Goal: Task Accomplishment & Management: Use online tool/utility

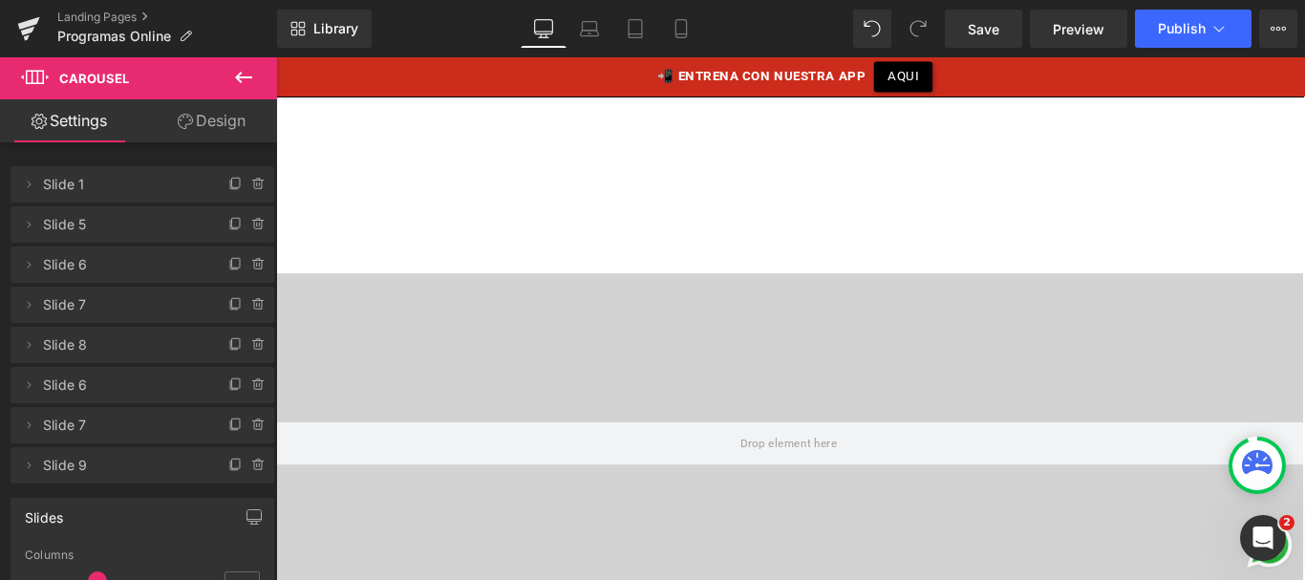
scroll to position [1889, 0]
click at [974, 27] on span "Save" at bounding box center [984, 29] width 32 height 20
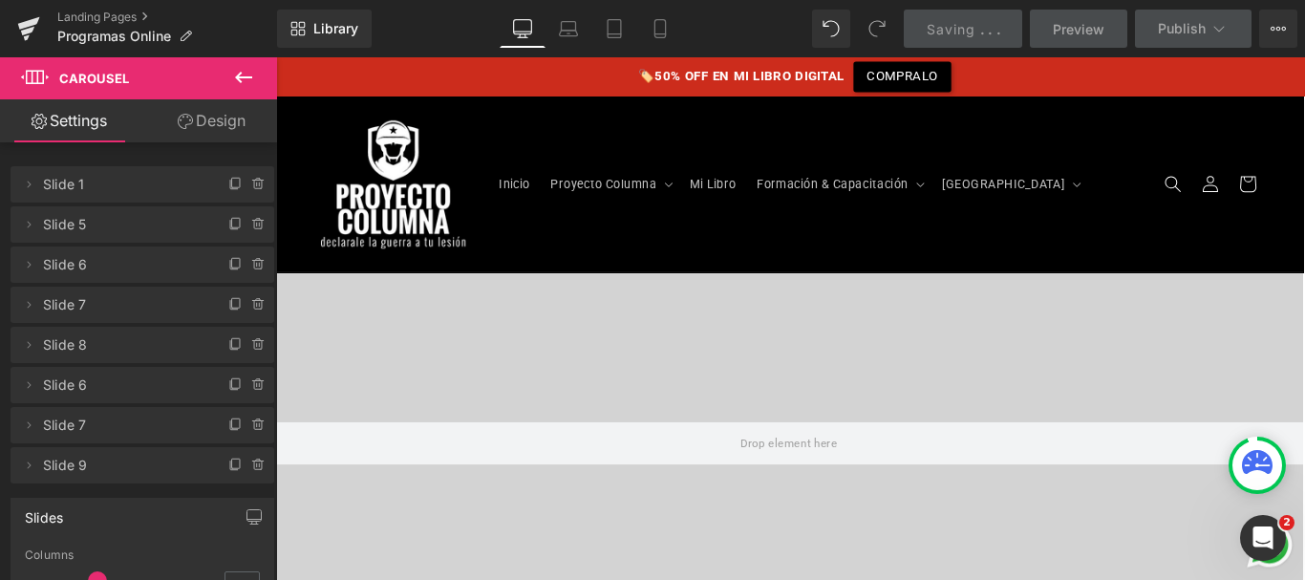
scroll to position [1795, 0]
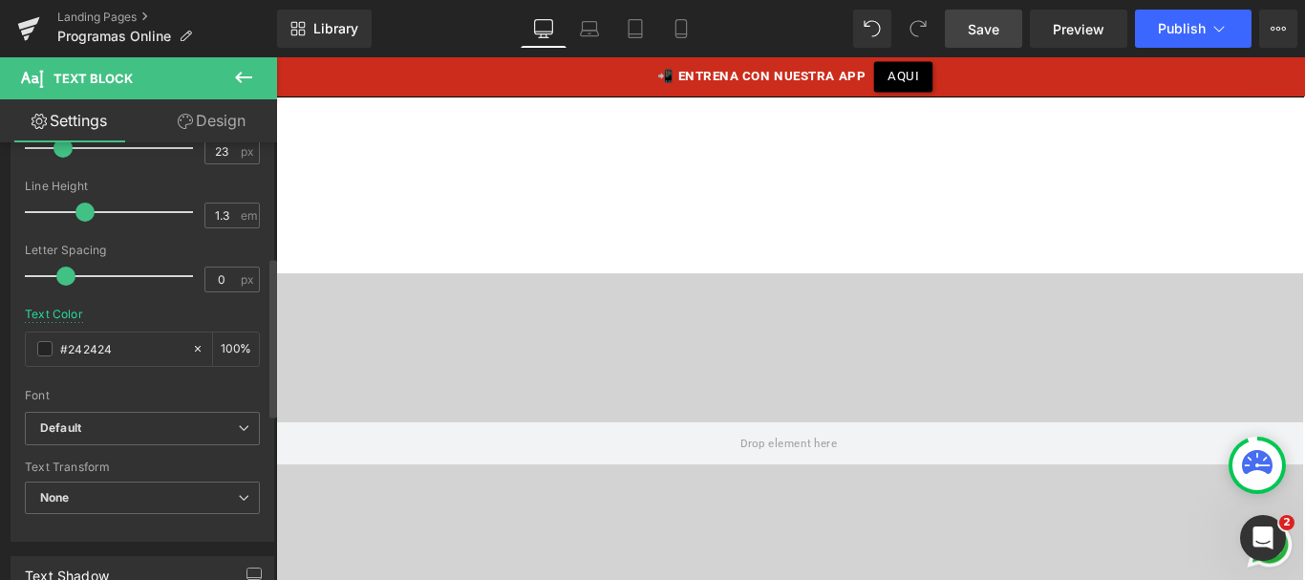
scroll to position [367, 0]
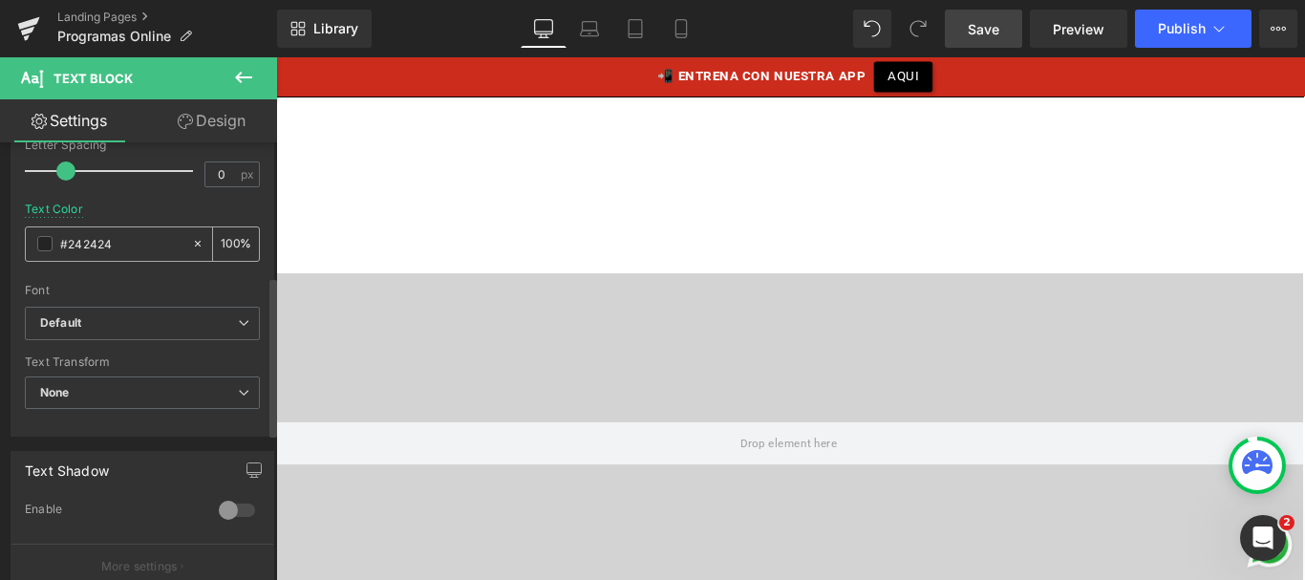
click at [94, 248] on input "#242424" at bounding box center [121, 243] width 122 height 21
type input "#000"
type input "100"
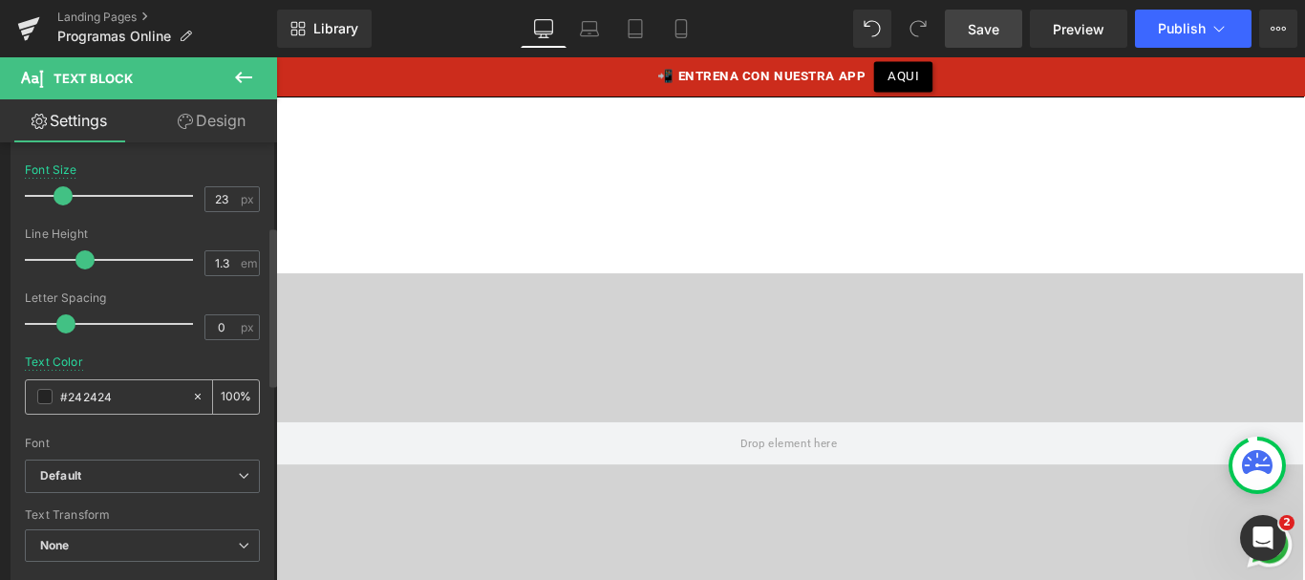
scroll to position [243, 0]
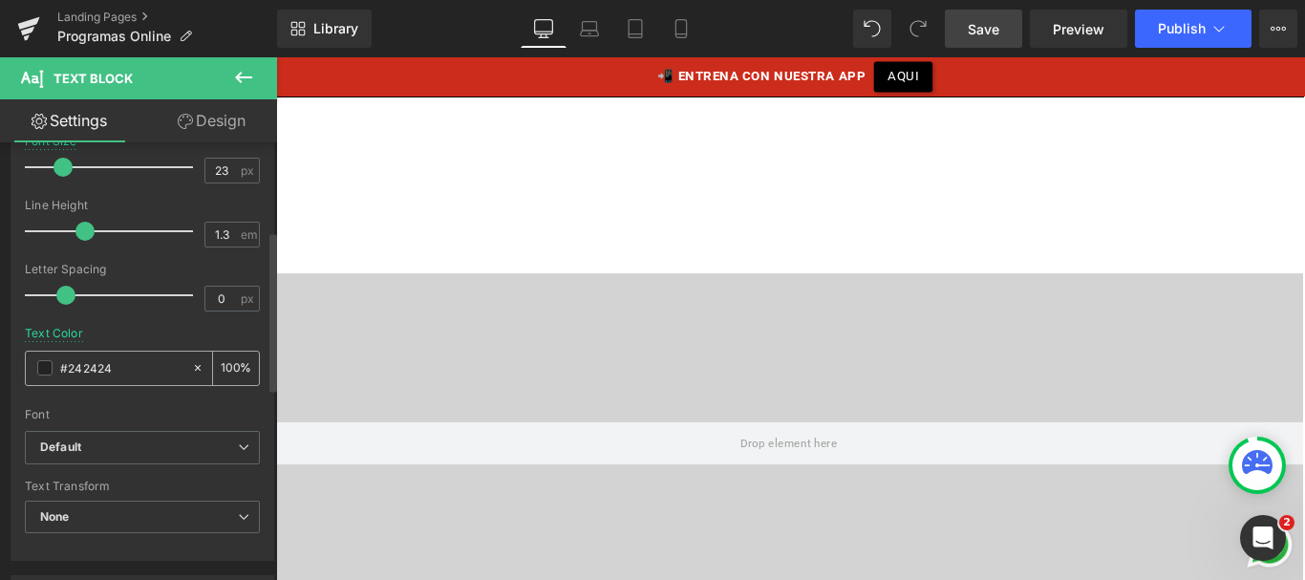
click at [111, 381] on div "#242424" at bounding box center [108, 368] width 165 height 33
click at [99, 368] on input "#242424" at bounding box center [121, 367] width 122 height 21
type input "#00"
type input "0"
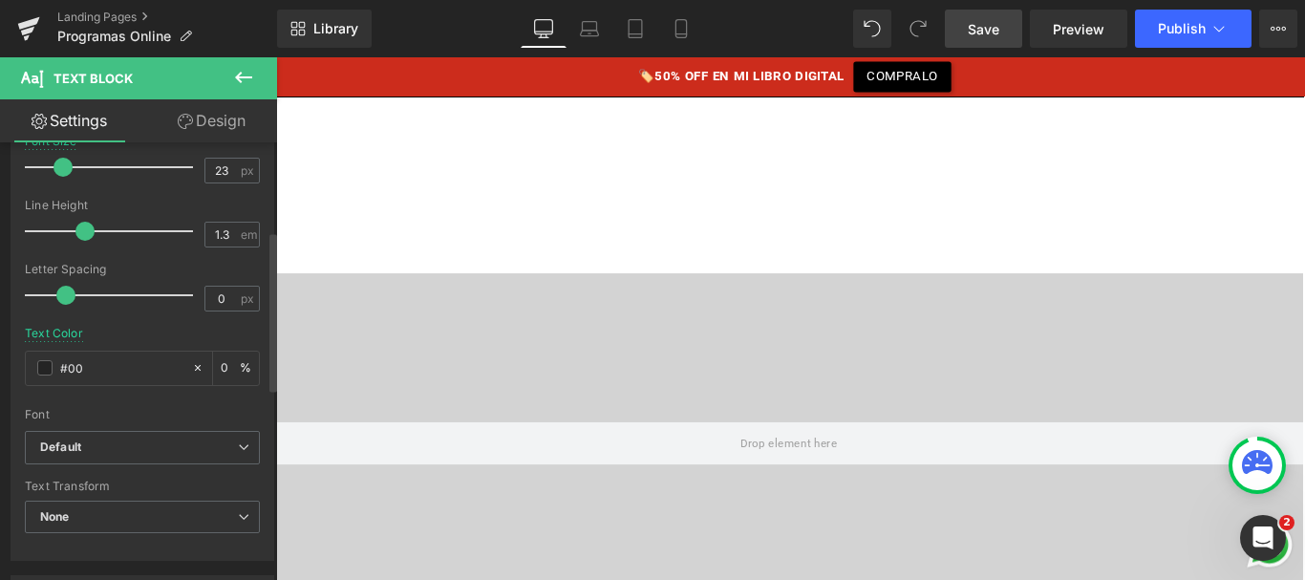
type input "#000"
type input "100"
click at [77, 374] on input "#000" at bounding box center [121, 367] width 122 height 21
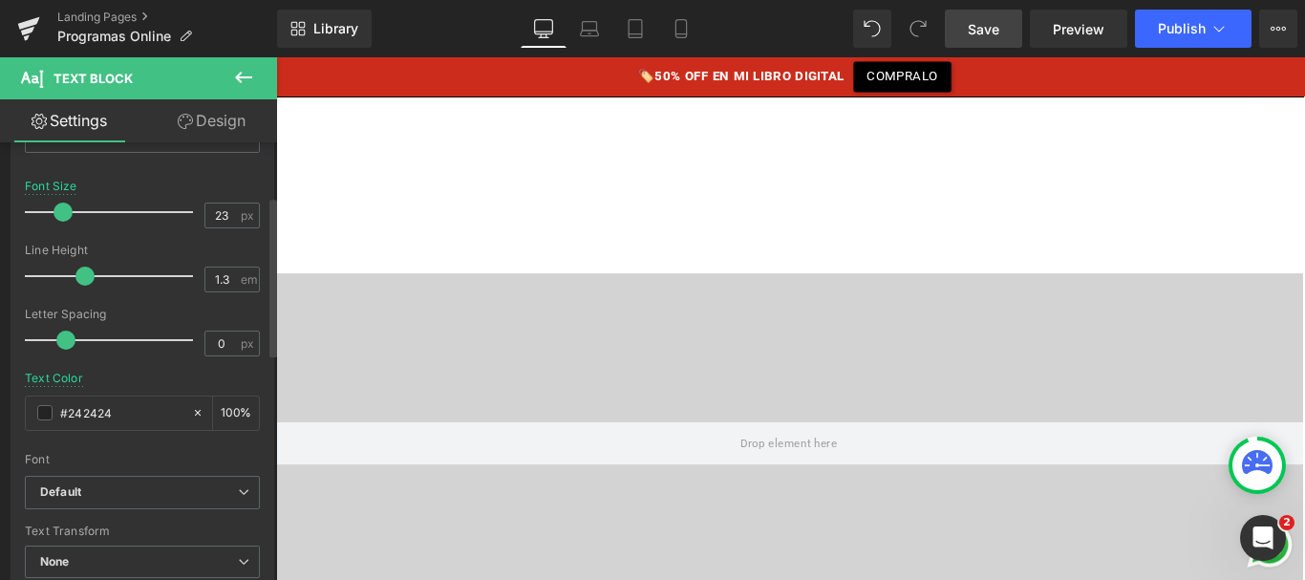
scroll to position [210, 0]
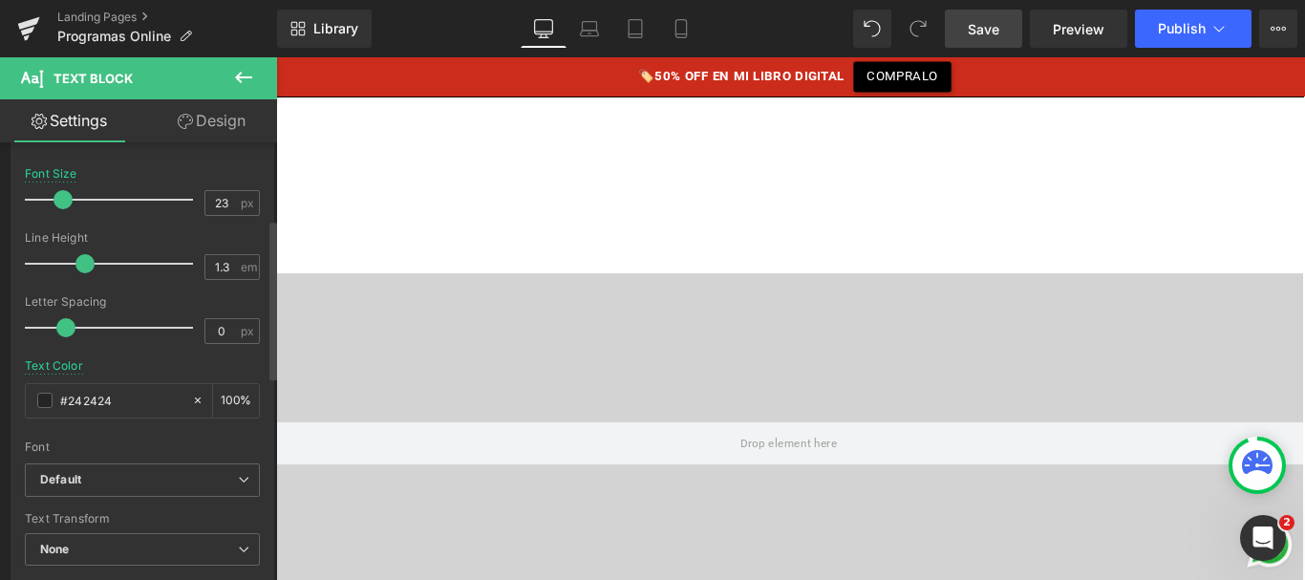
click at [95, 372] on div "Text Color #242424 100 %" at bounding box center [142, 399] width 235 height 81
click at [94, 398] on input "#242424" at bounding box center [121, 400] width 122 height 21
paste input "000"
drag, startPoint x: 370, startPoint y: 456, endPoint x: 602, endPoint y: 384, distance: 243.0
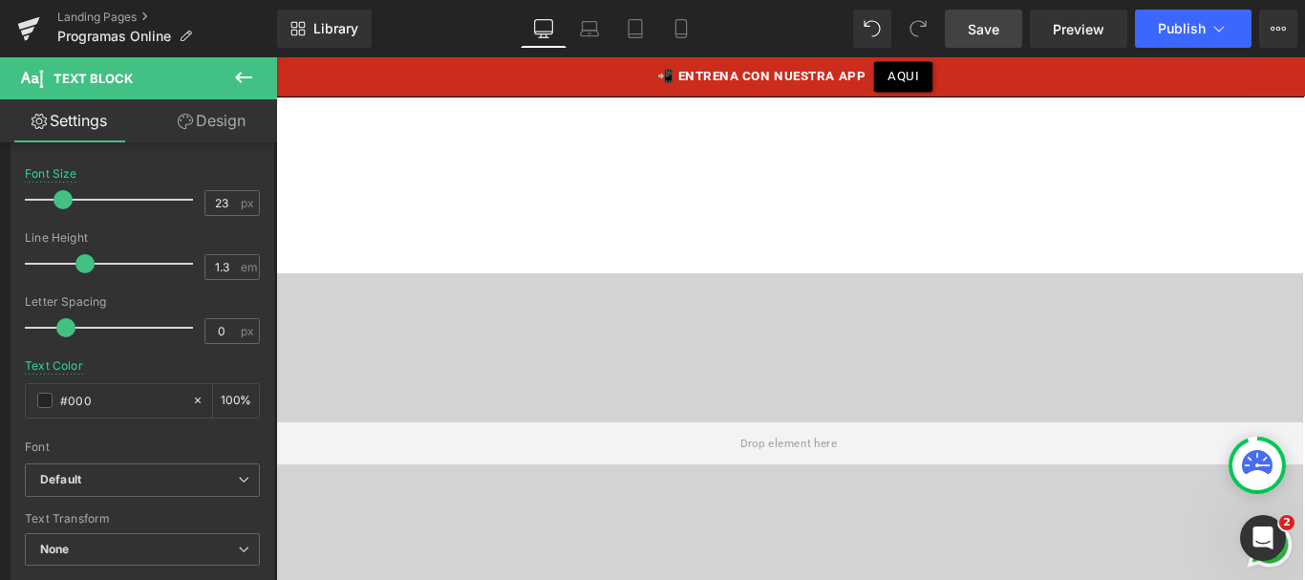
type input "#000"
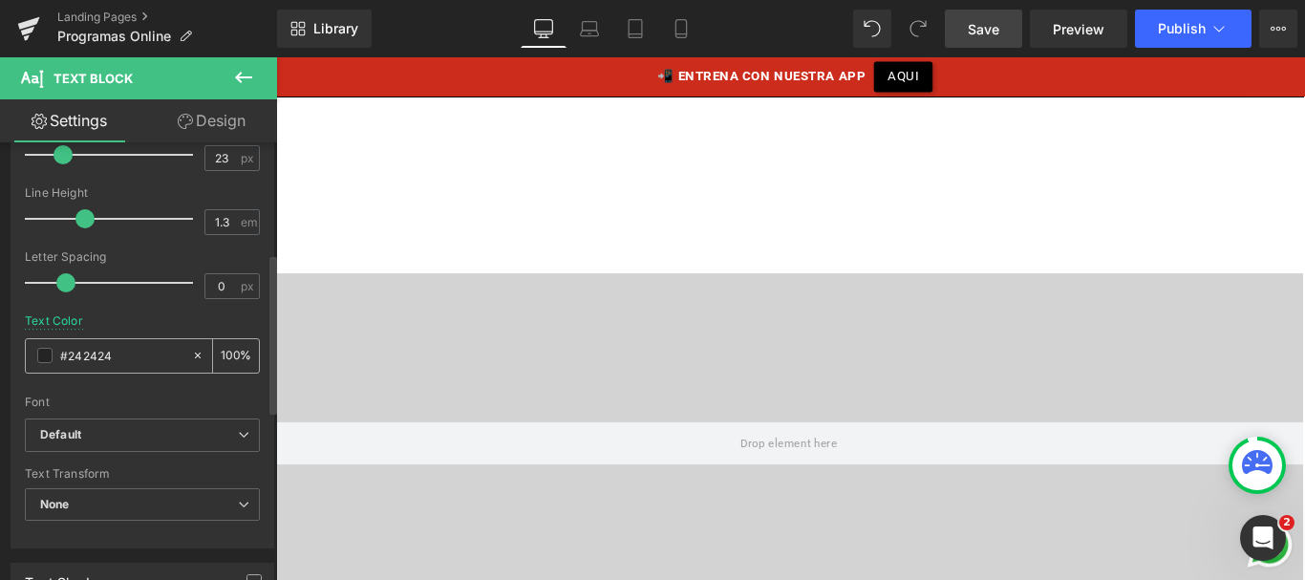
scroll to position [304, 0]
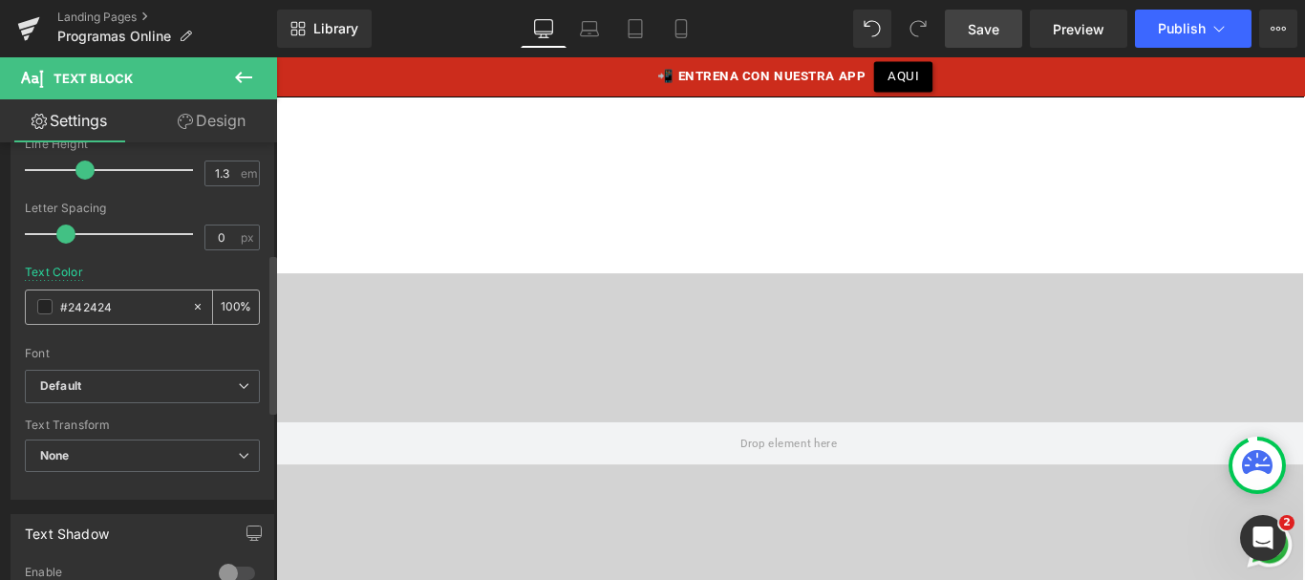
click at [88, 321] on div "#242424" at bounding box center [108, 306] width 165 height 33
click at [85, 310] on input "#242424" at bounding box center [121, 306] width 122 height 21
paste input "000"
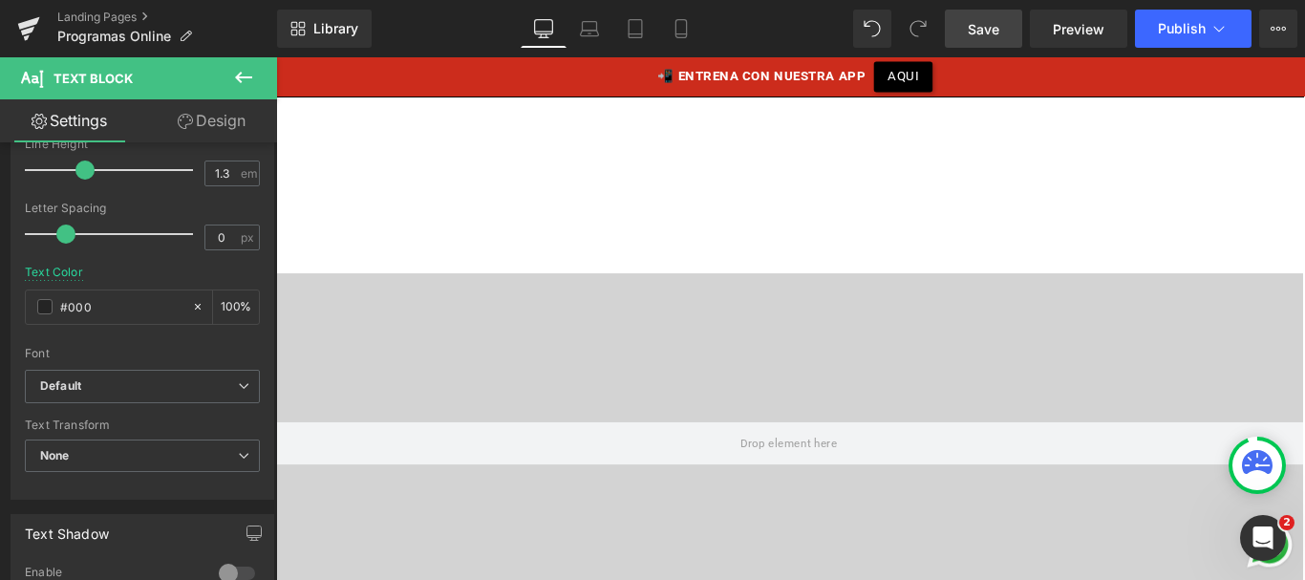
type input "#000"
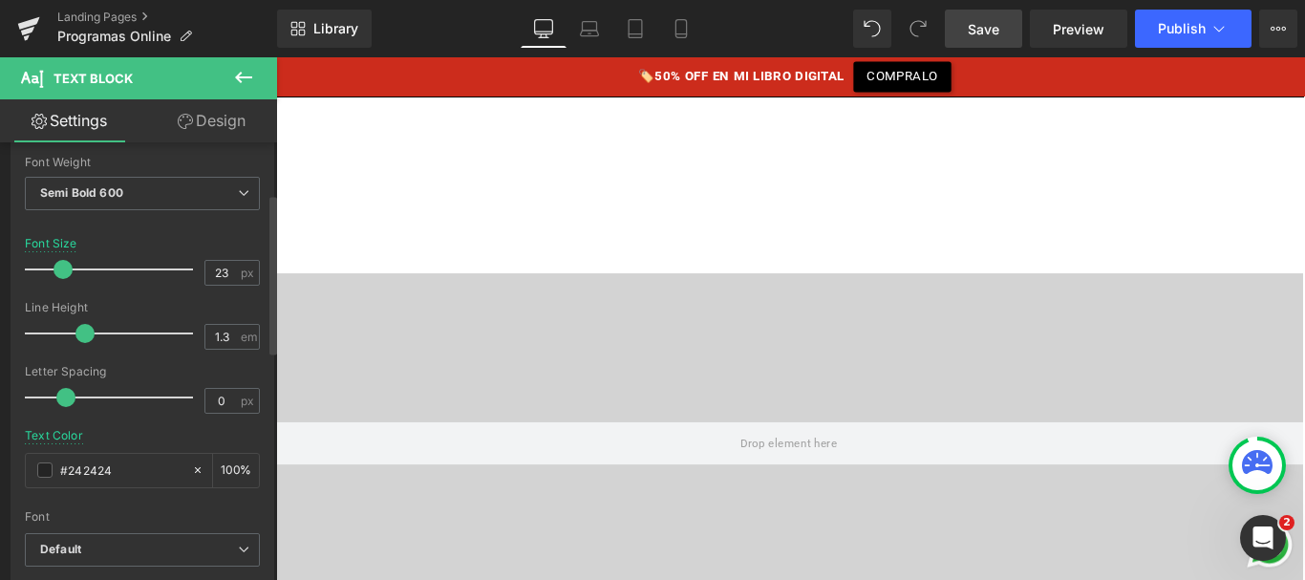
scroll to position [177, 0]
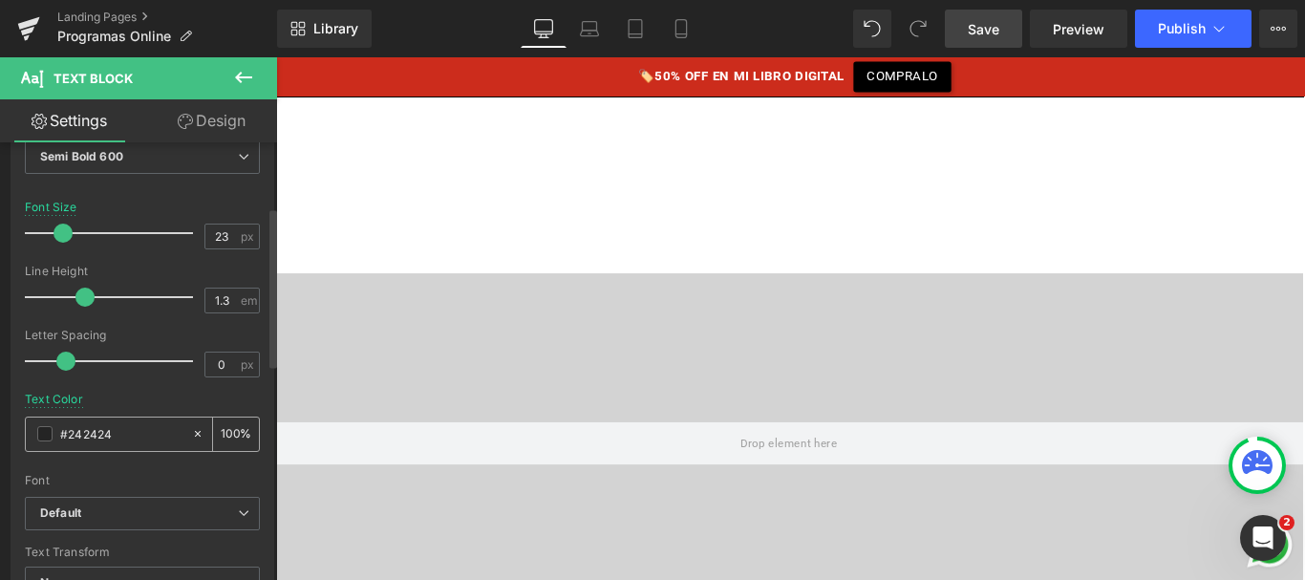
click at [84, 435] on input "#242424" at bounding box center [121, 433] width 122 height 21
paste input "000"
type input "#000"
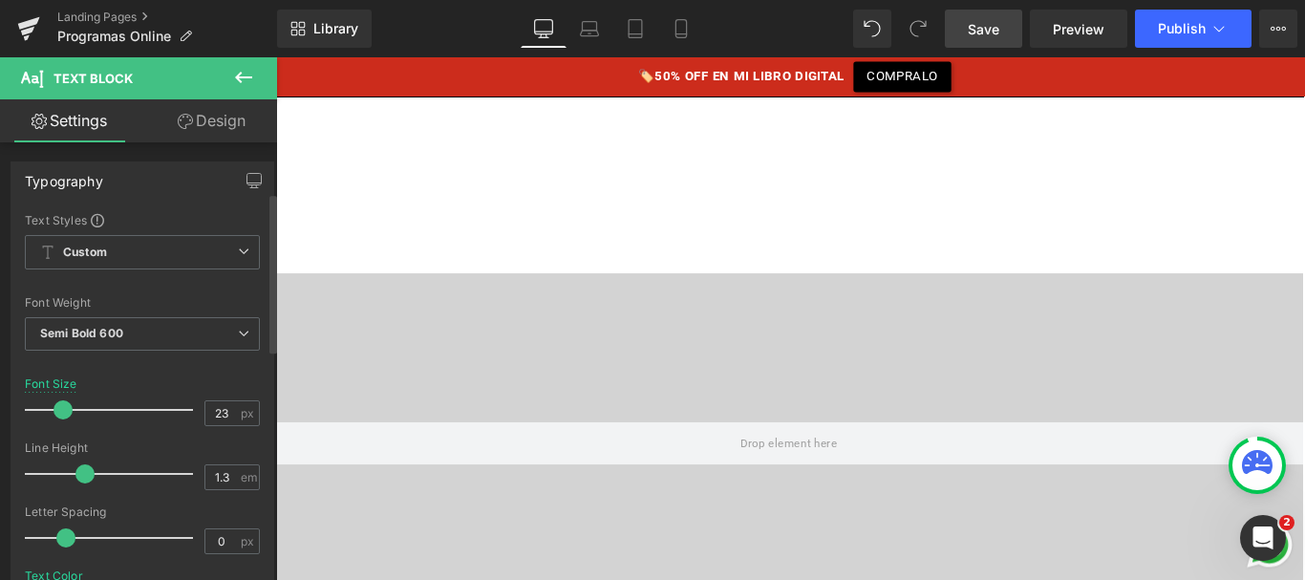
scroll to position [263, 0]
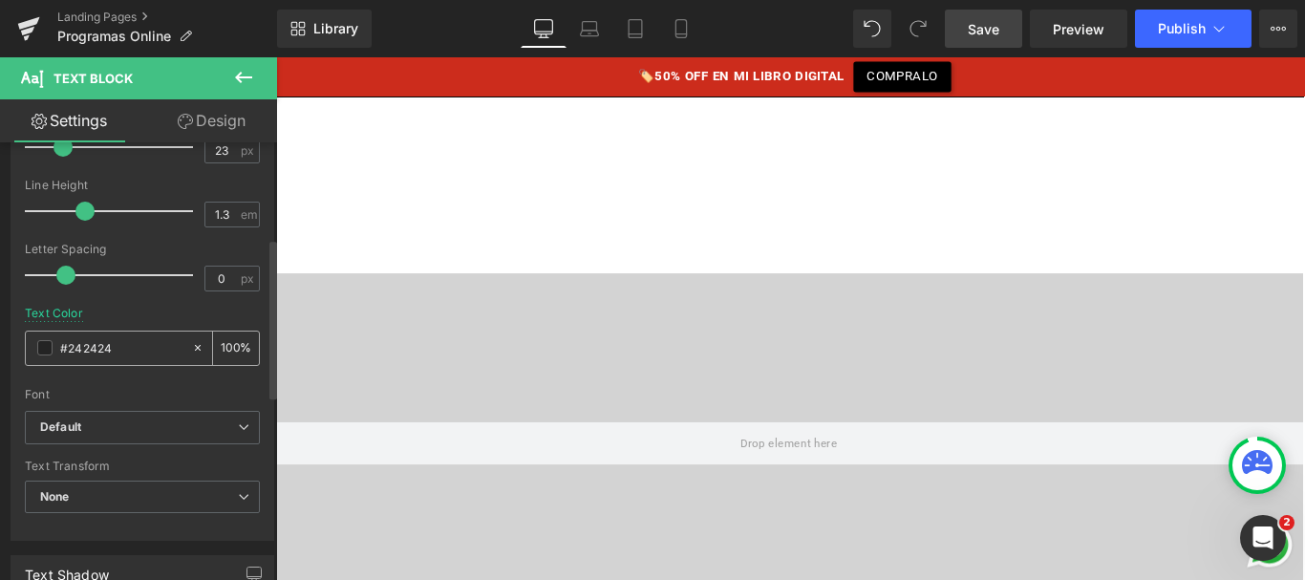
click at [101, 355] on input "#242424" at bounding box center [121, 347] width 122 height 21
paste input "000"
type input "#000"
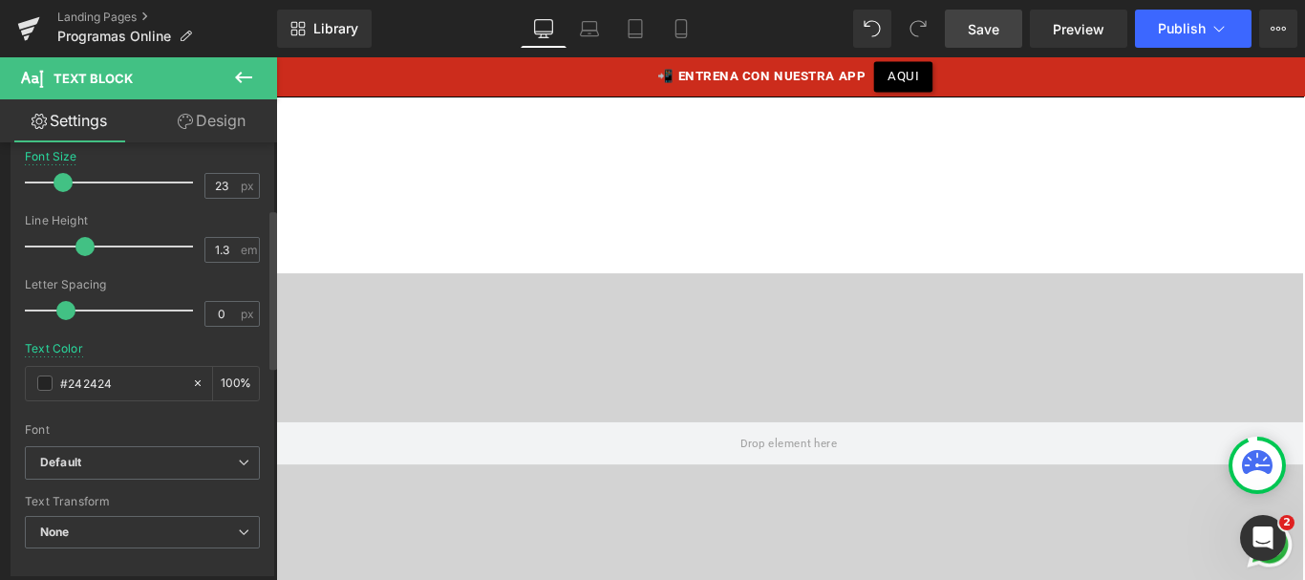
scroll to position [234, 0]
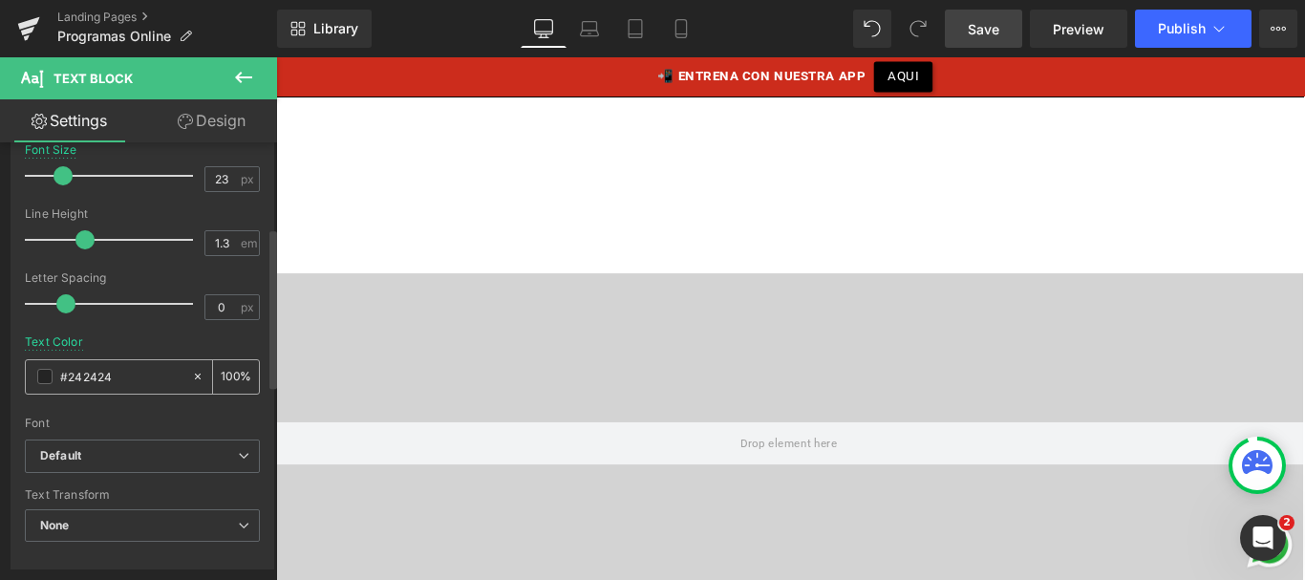
click at [94, 381] on input "#242424" at bounding box center [121, 376] width 122 height 21
type input "#000"
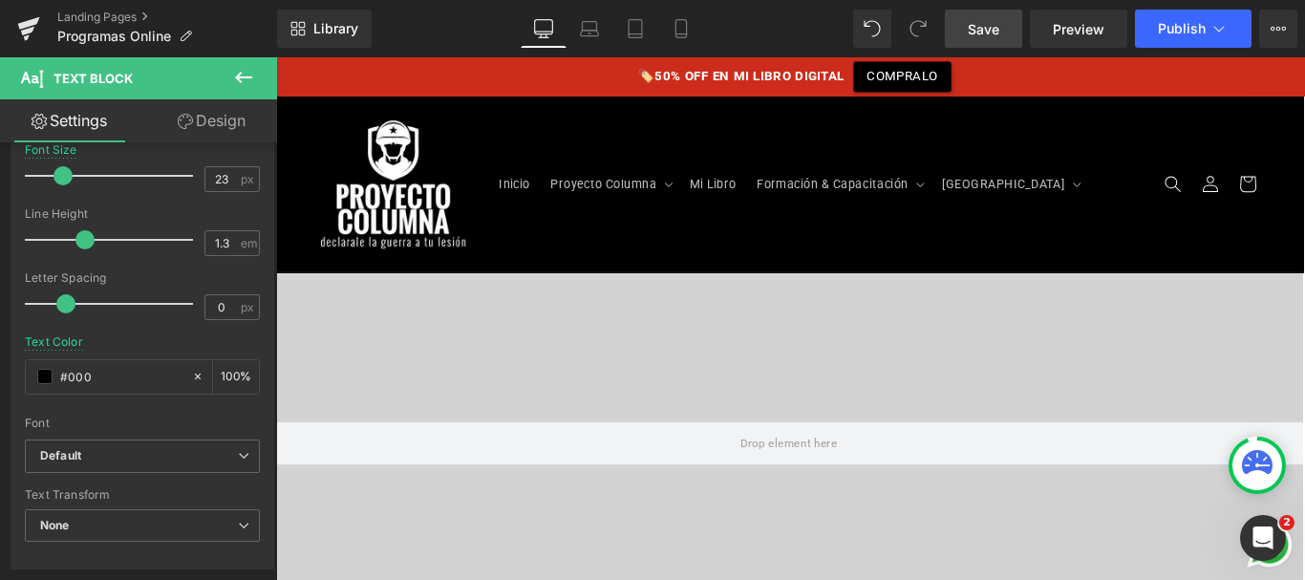
scroll to position [1831, 0]
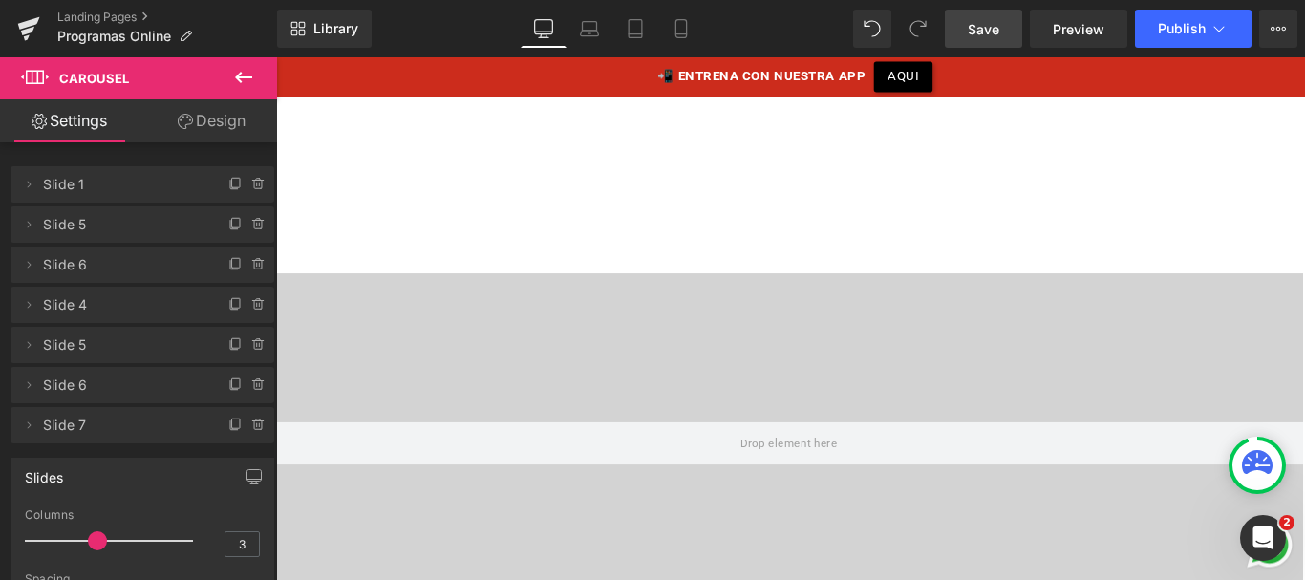
scroll to position [256, 0]
click at [981, 15] on link "Save" at bounding box center [983, 29] width 77 height 38
click at [239, 79] on icon at bounding box center [243, 77] width 17 height 11
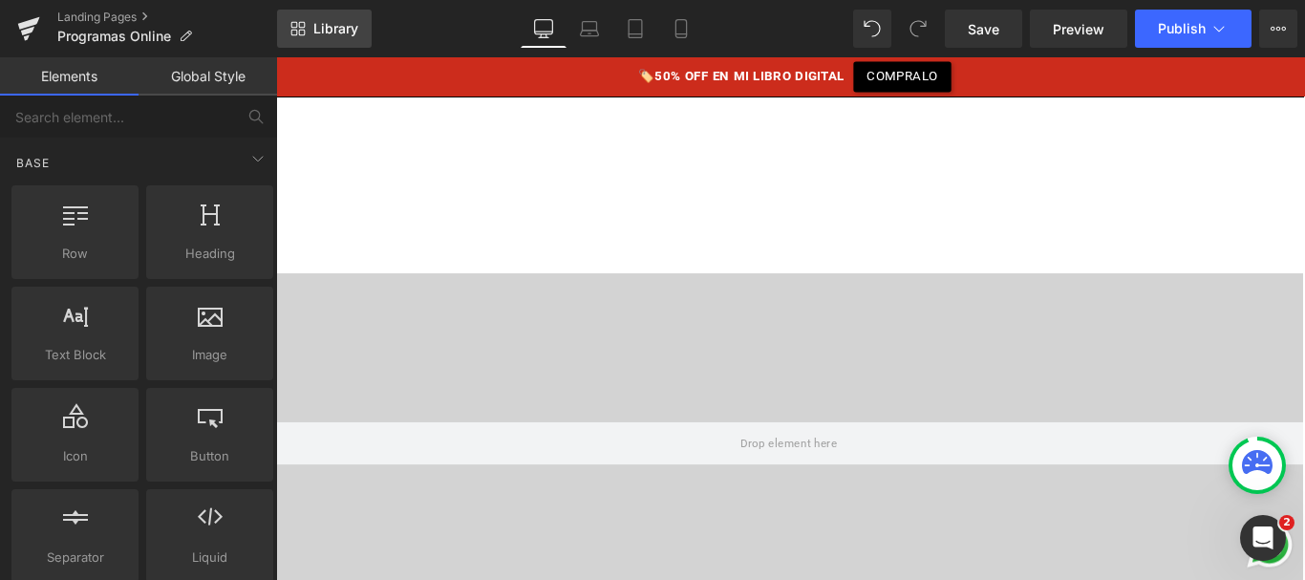
click at [353, 29] on span "Library" at bounding box center [335, 28] width 45 height 17
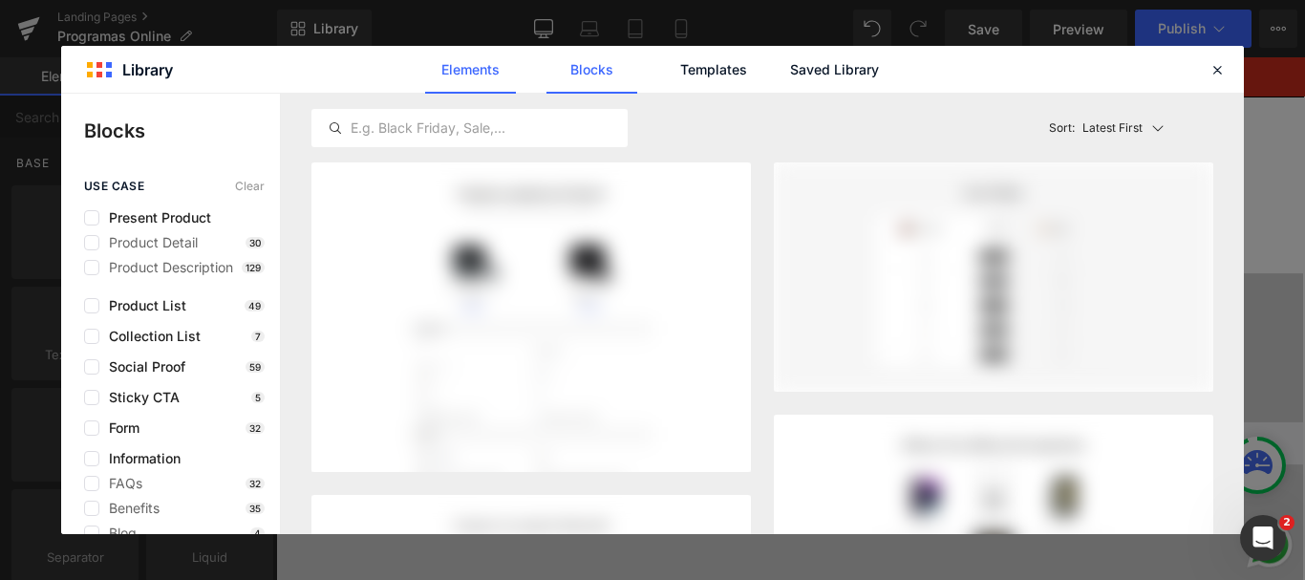
click at [483, 83] on link "Elements" at bounding box center [470, 70] width 91 height 48
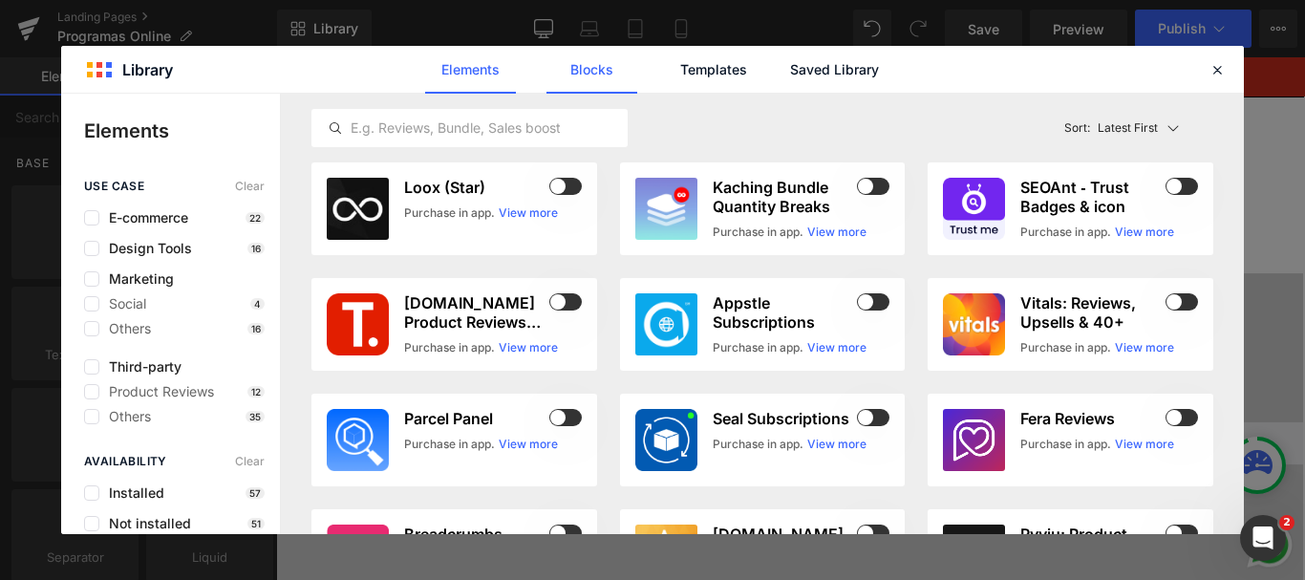
click at [596, 87] on link "Blocks" at bounding box center [592, 70] width 91 height 48
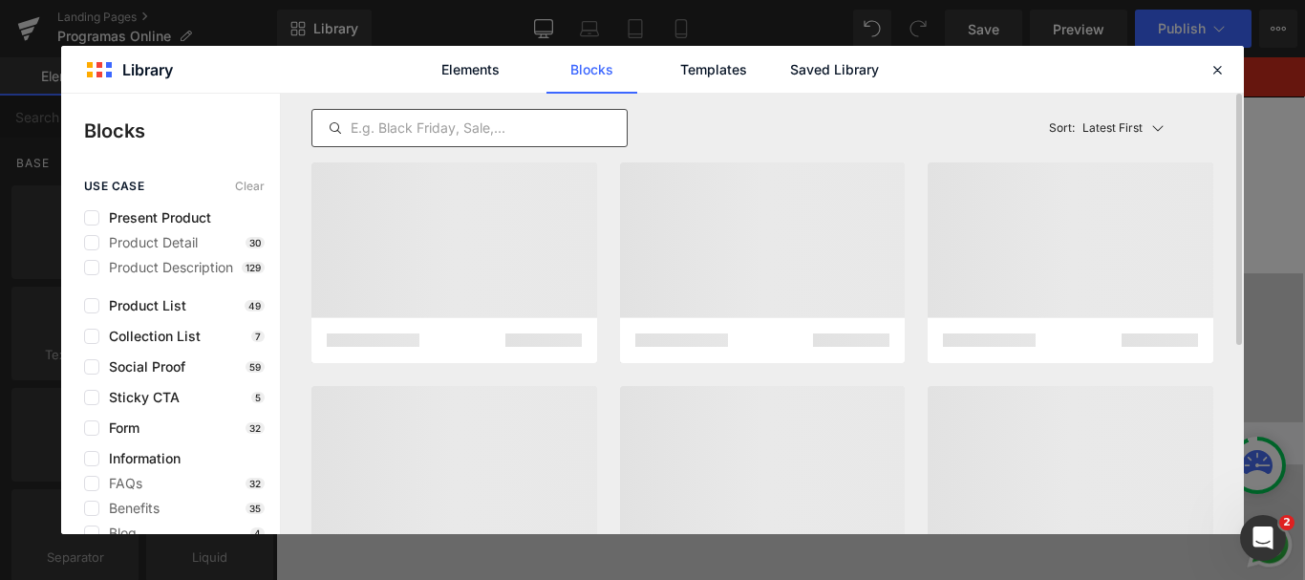
click at [466, 126] on input "text" at bounding box center [469, 128] width 314 height 23
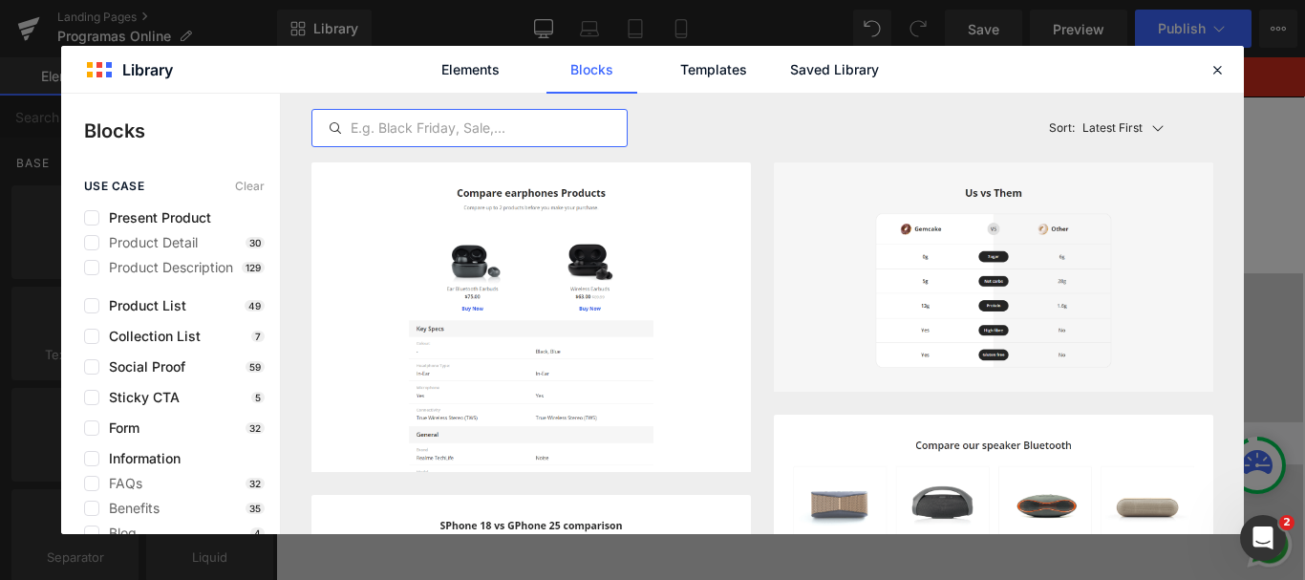
click at [431, 131] on input "text" at bounding box center [469, 128] width 314 height 23
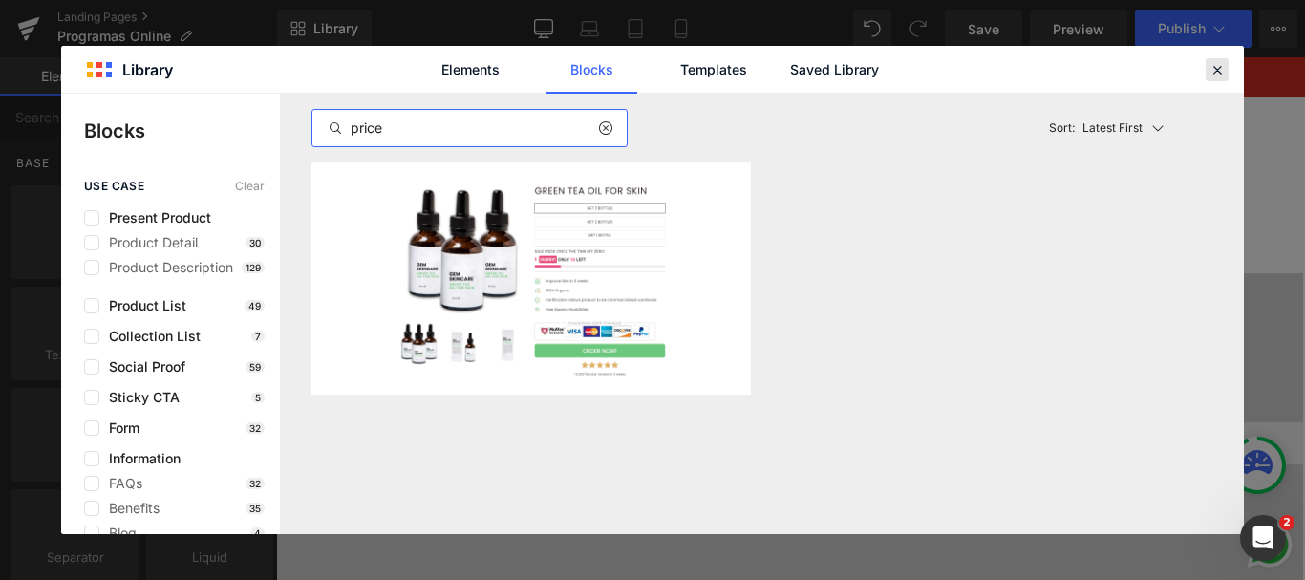
type input "price"
click at [1216, 62] on icon at bounding box center [1217, 69] width 17 height 17
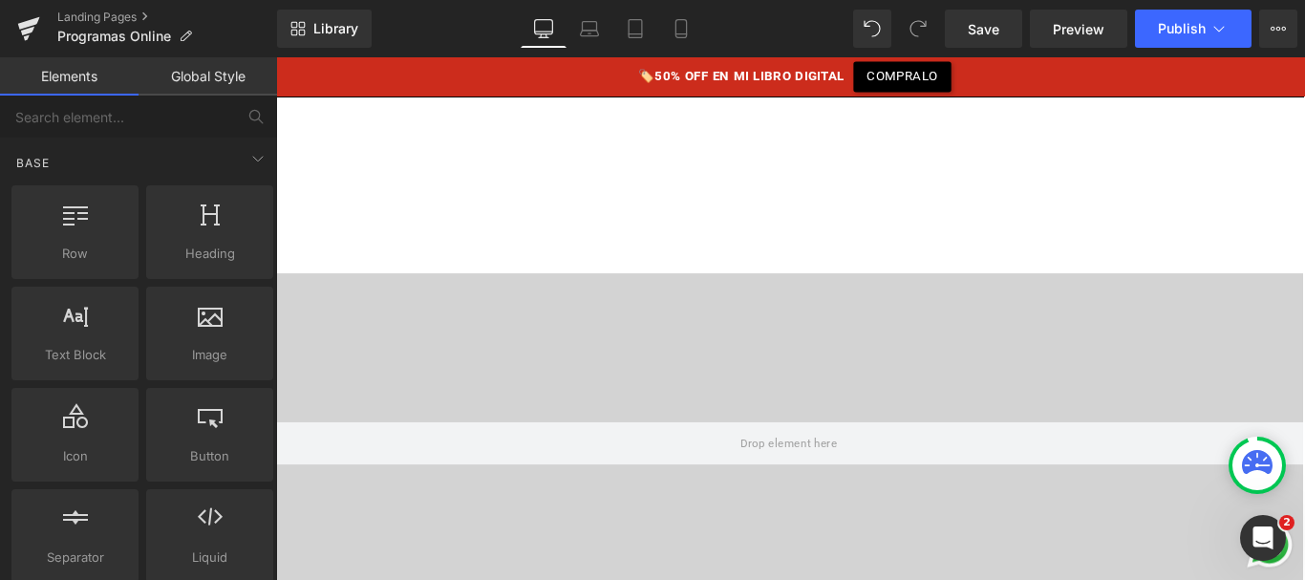
scroll to position [3026, 0]
click at [338, 16] on link "Library" at bounding box center [324, 29] width 95 height 38
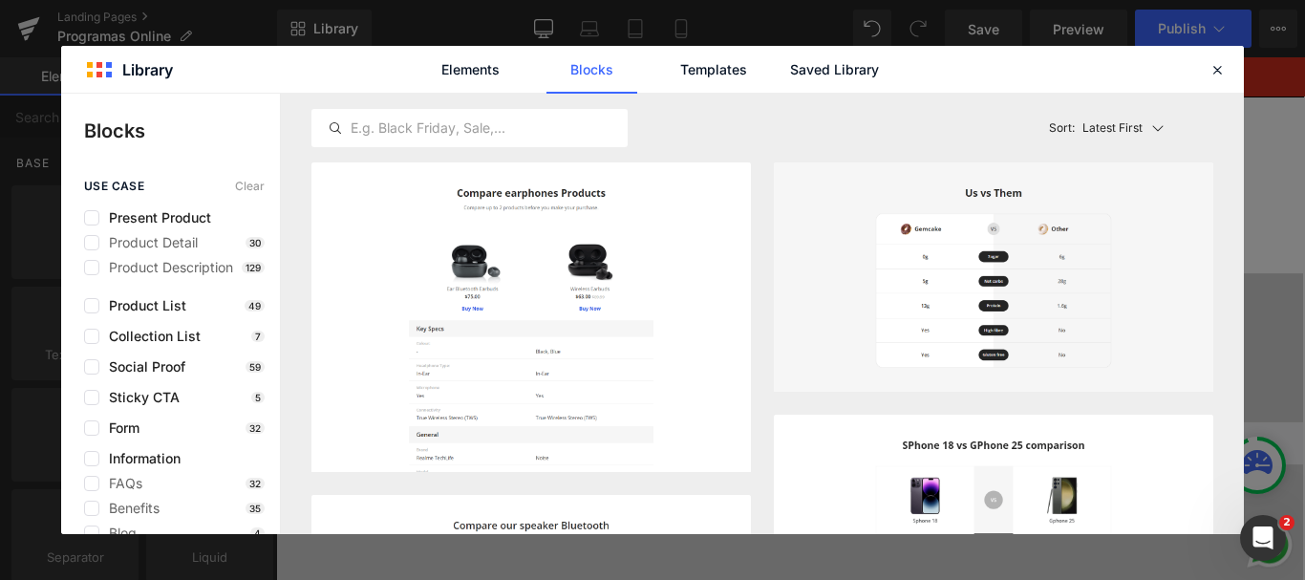
click at [860, 100] on div "Latest First Most View Latest First Sort: Latest First" at bounding box center [762, 128] width 902 height 69
click at [848, 75] on link "Saved Library" at bounding box center [834, 70] width 91 height 48
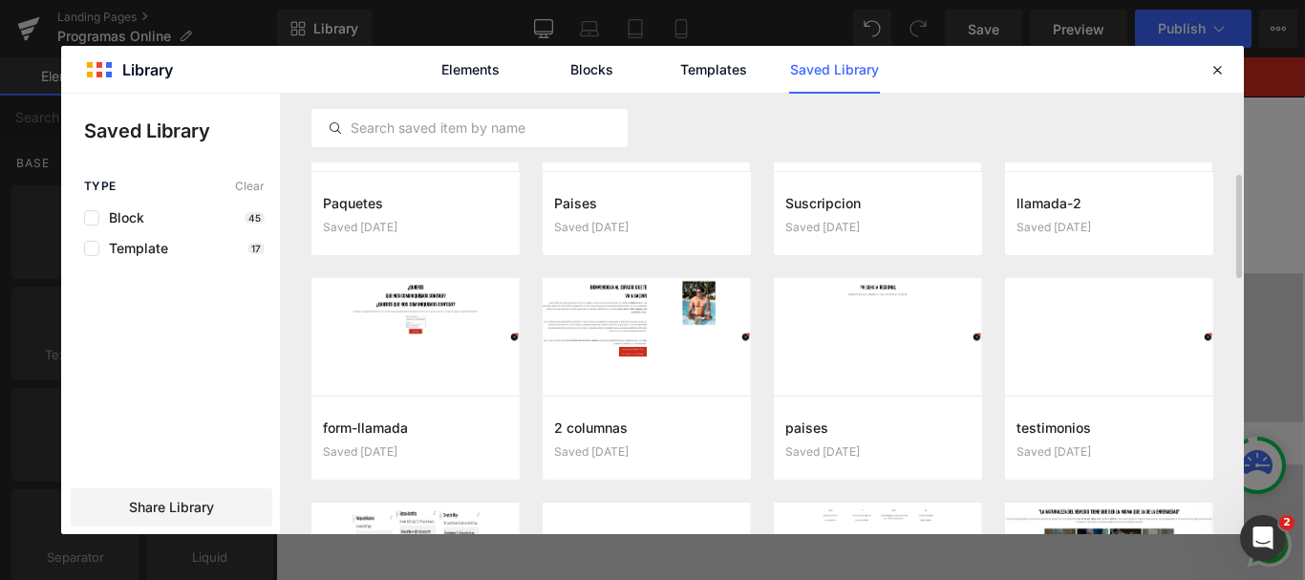
scroll to position [335, 0]
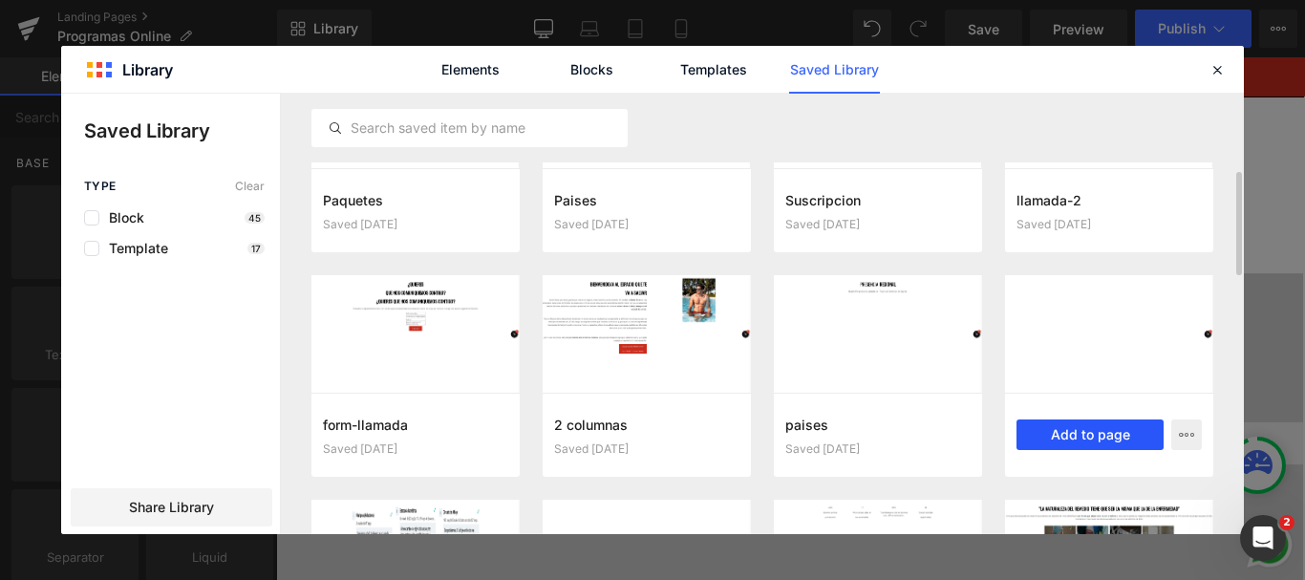
drag, startPoint x: 1090, startPoint y: 430, endPoint x: 723, endPoint y: 296, distance: 390.5
click at [1090, 430] on button "Add to page" at bounding box center [1090, 434] width 147 height 31
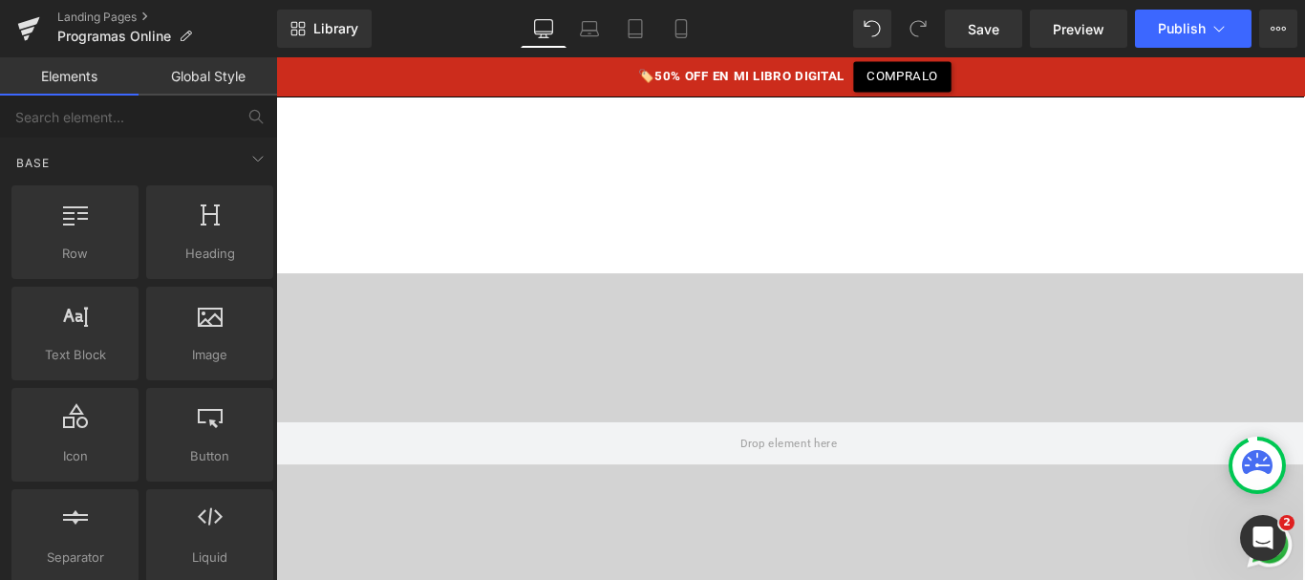
scroll to position [13504, 0]
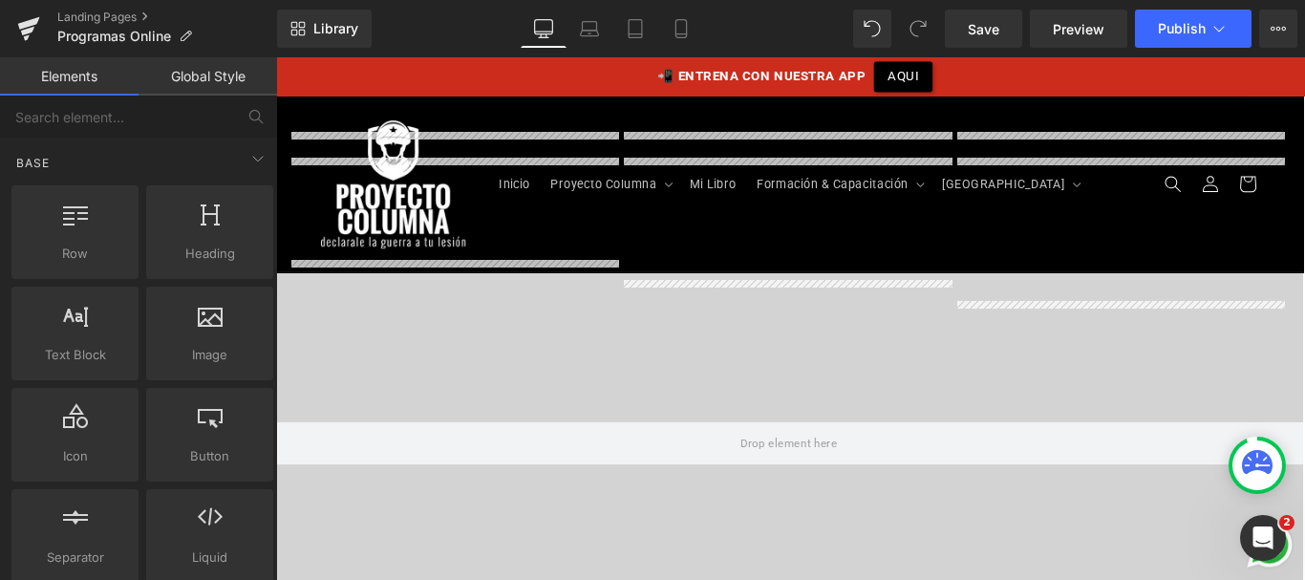
scroll to position [2144, 0]
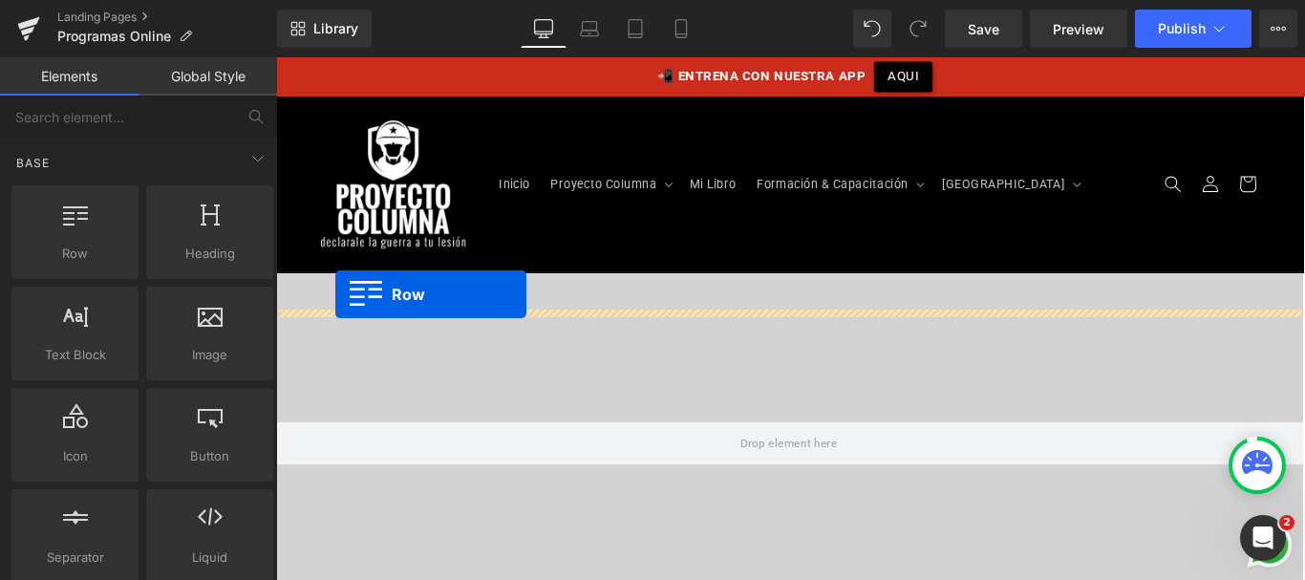
drag, startPoint x: 316, startPoint y: 224, endPoint x: 339, endPoint y: 322, distance: 101.1
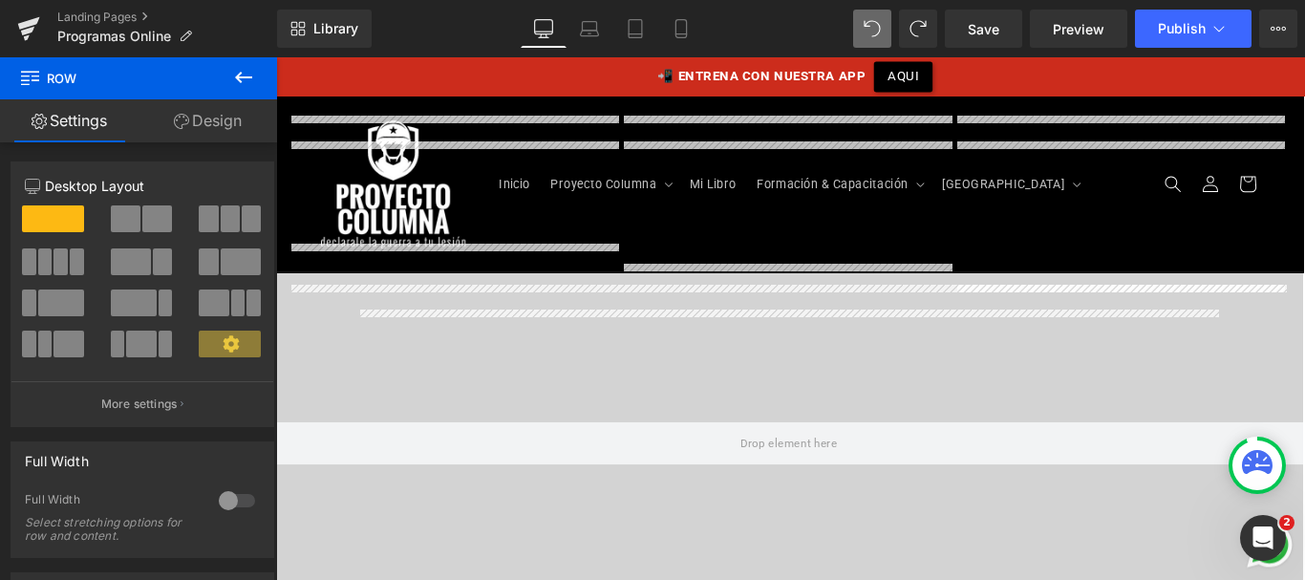
scroll to position [2210, 0]
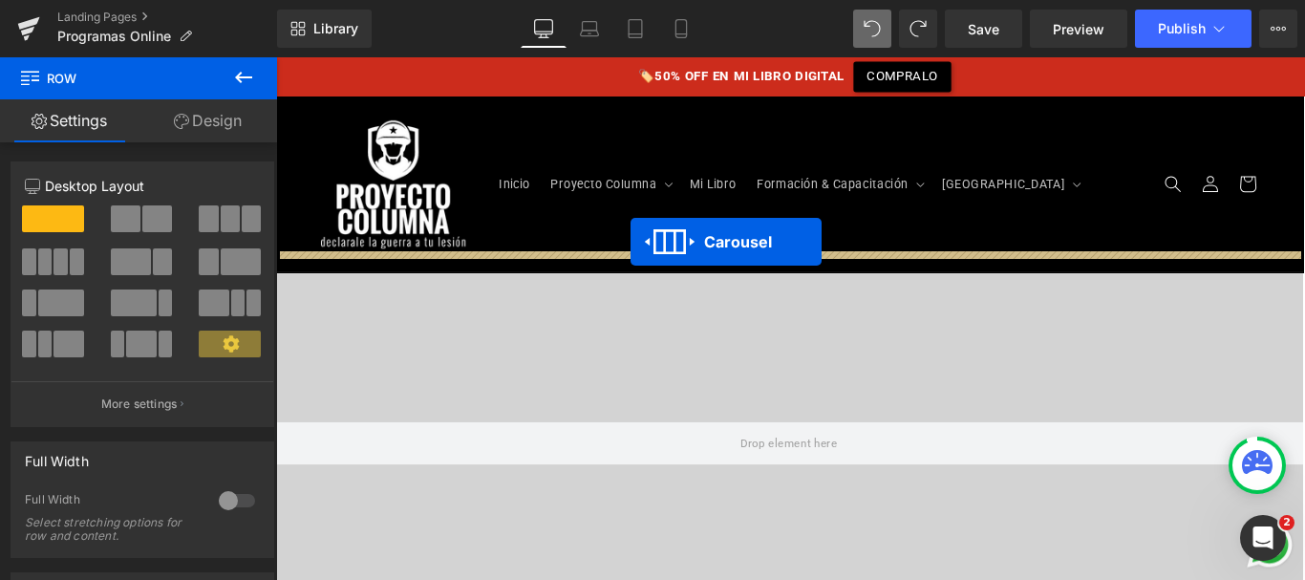
drag, startPoint x: 801, startPoint y: 123, endPoint x: 674, endPoint y: 265, distance: 190.1
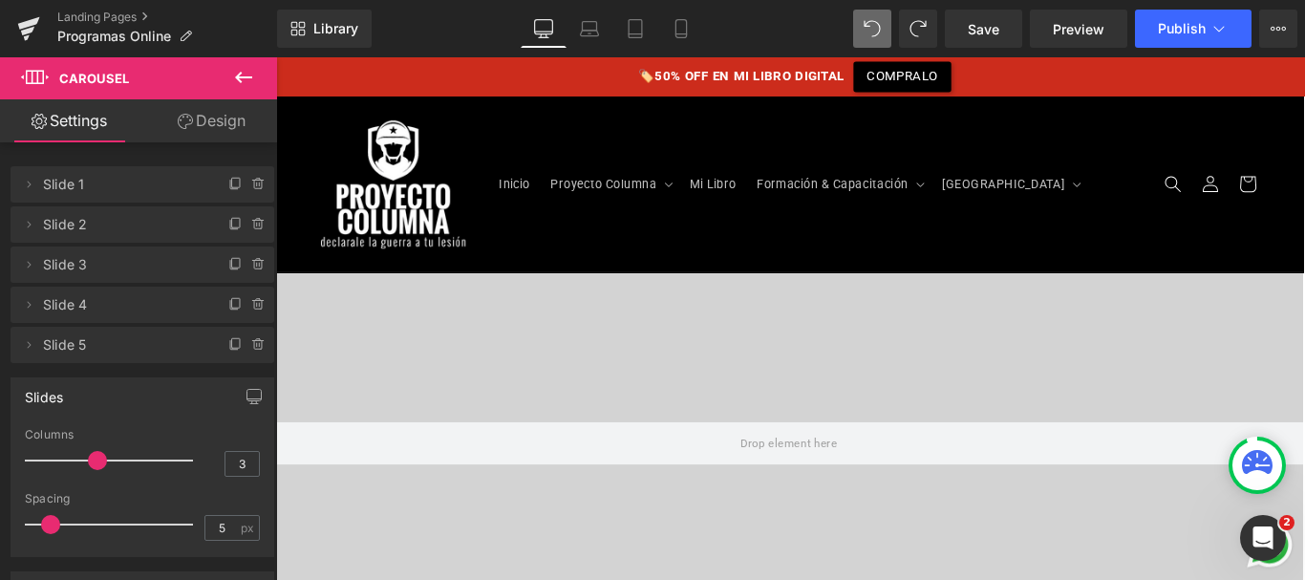
click at [217, 125] on link "Design" at bounding box center [211, 120] width 139 height 43
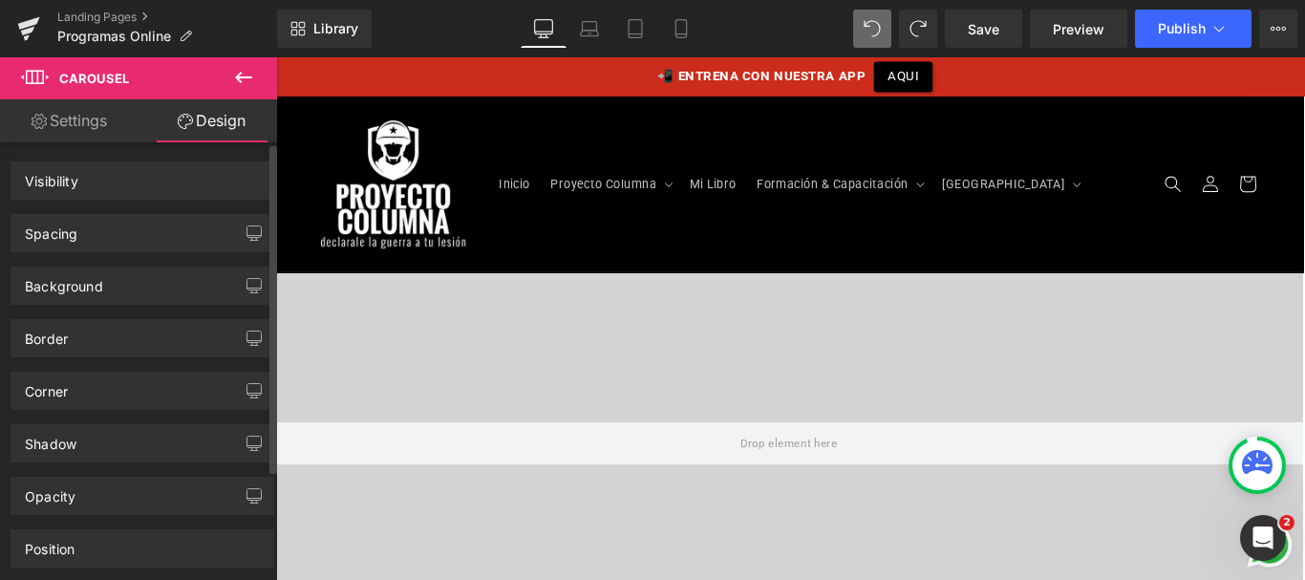
click at [133, 222] on div "Spacing" at bounding box center [142, 233] width 262 height 36
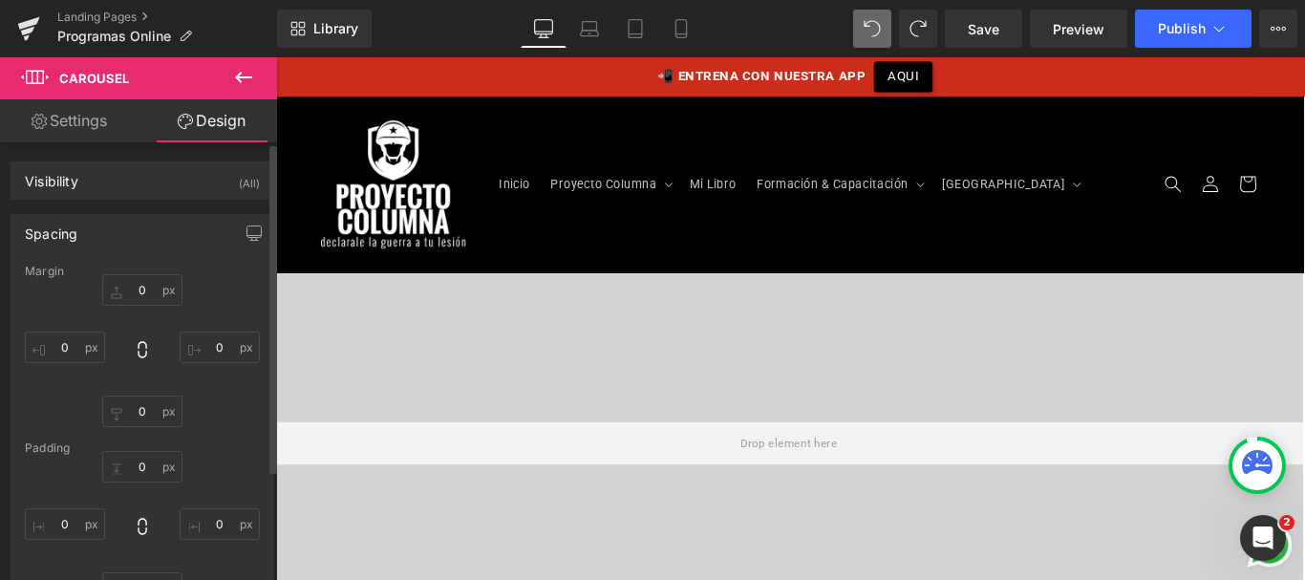
type input "0"
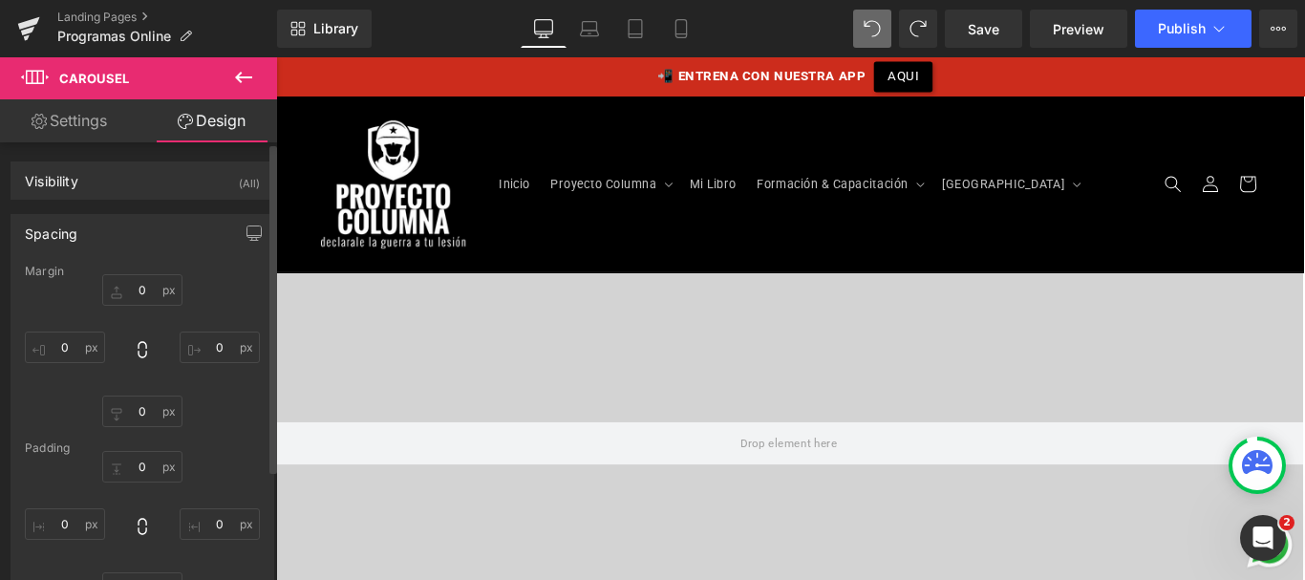
type input "0"
click at [141, 406] on input "0" at bounding box center [142, 412] width 80 height 32
type input "2"
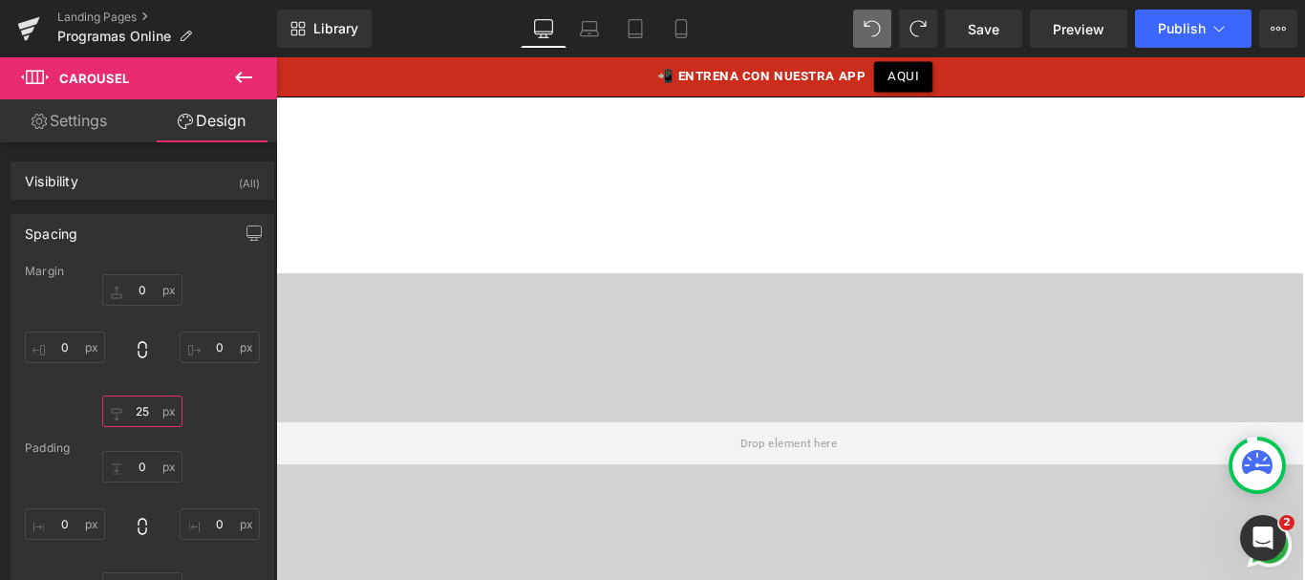
scroll to position [3176, 0]
type input "25"
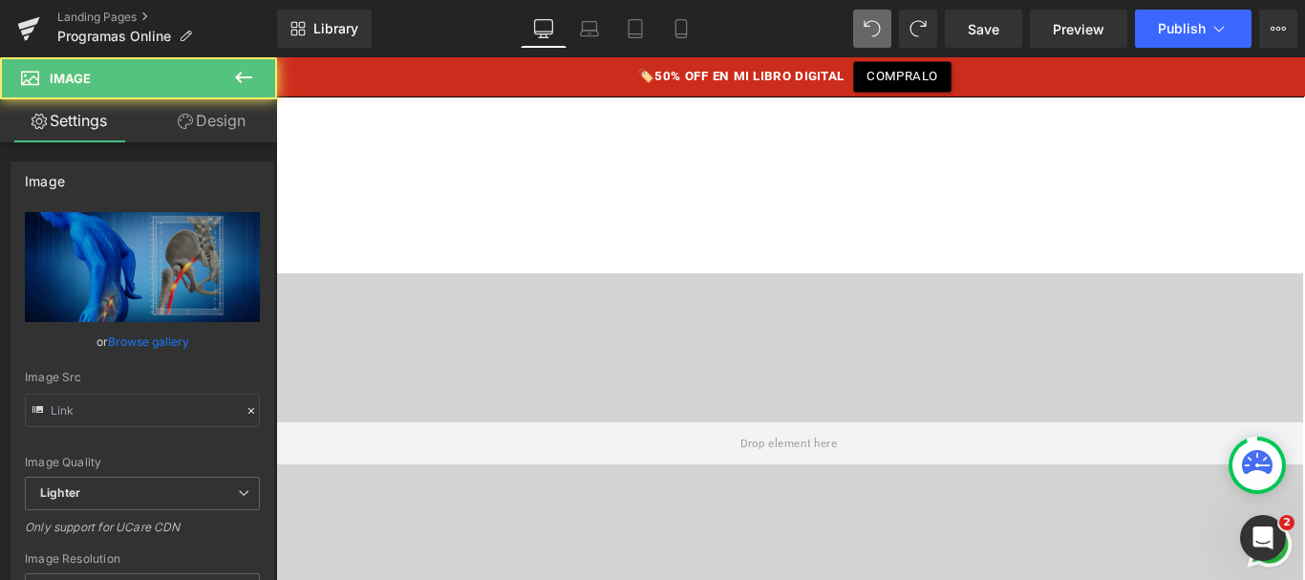
type input "[URL][DOMAIN_NAME]"
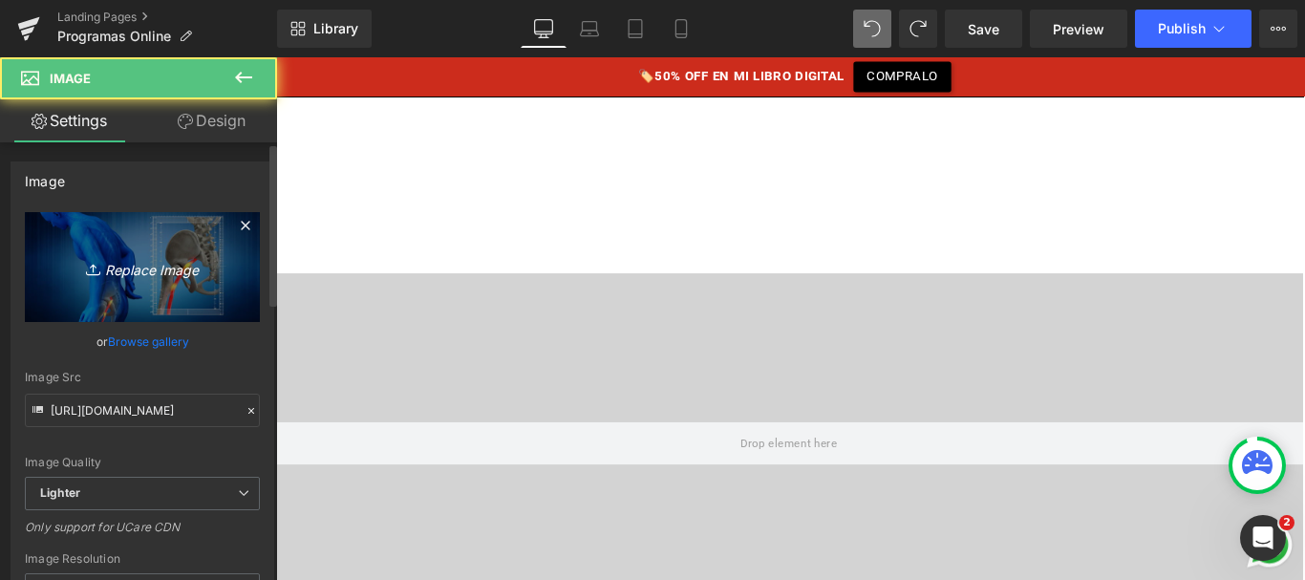
click at [134, 287] on link "Replace Image" at bounding box center [142, 267] width 235 height 110
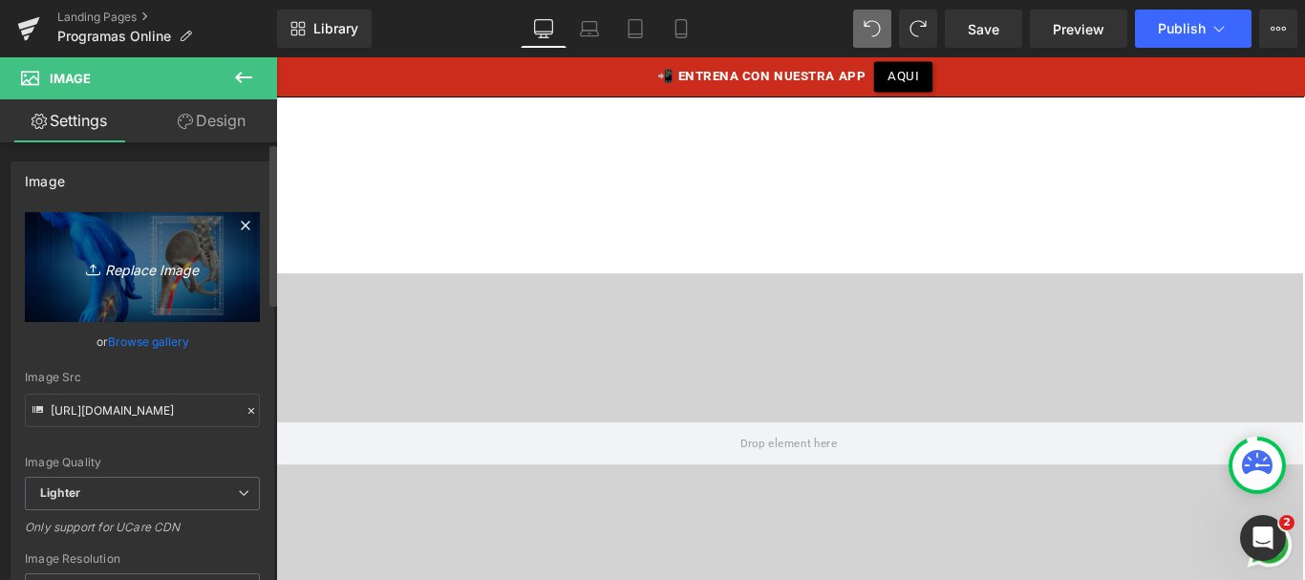
type input "C:\fakepath\ciatica.png"
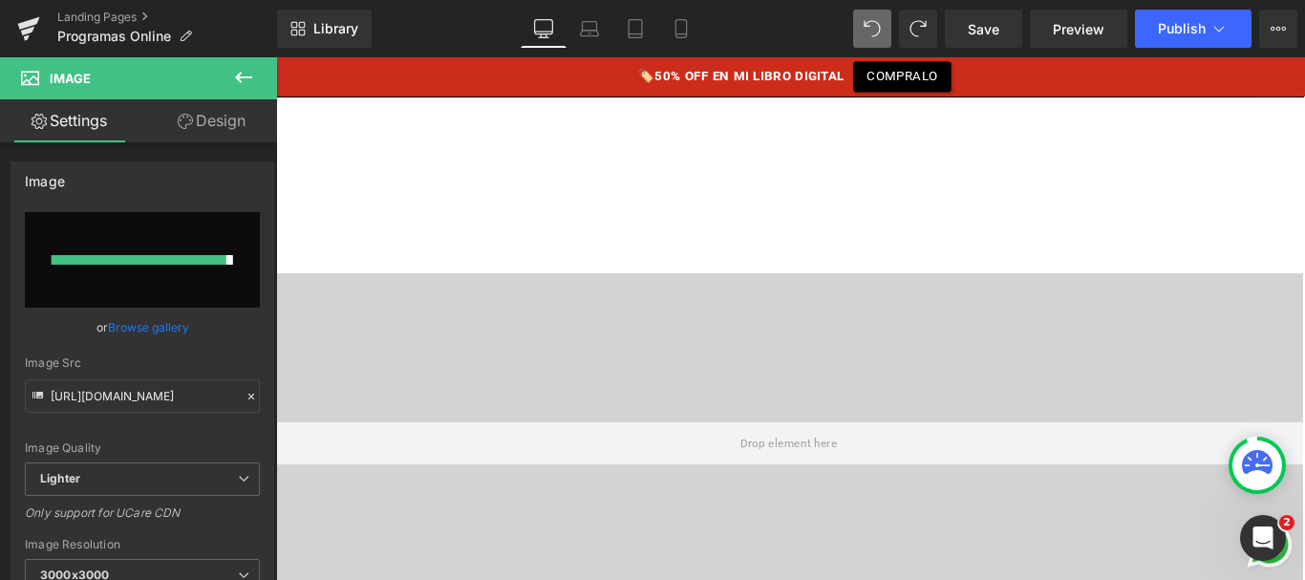
type input "[URL][DOMAIN_NAME]"
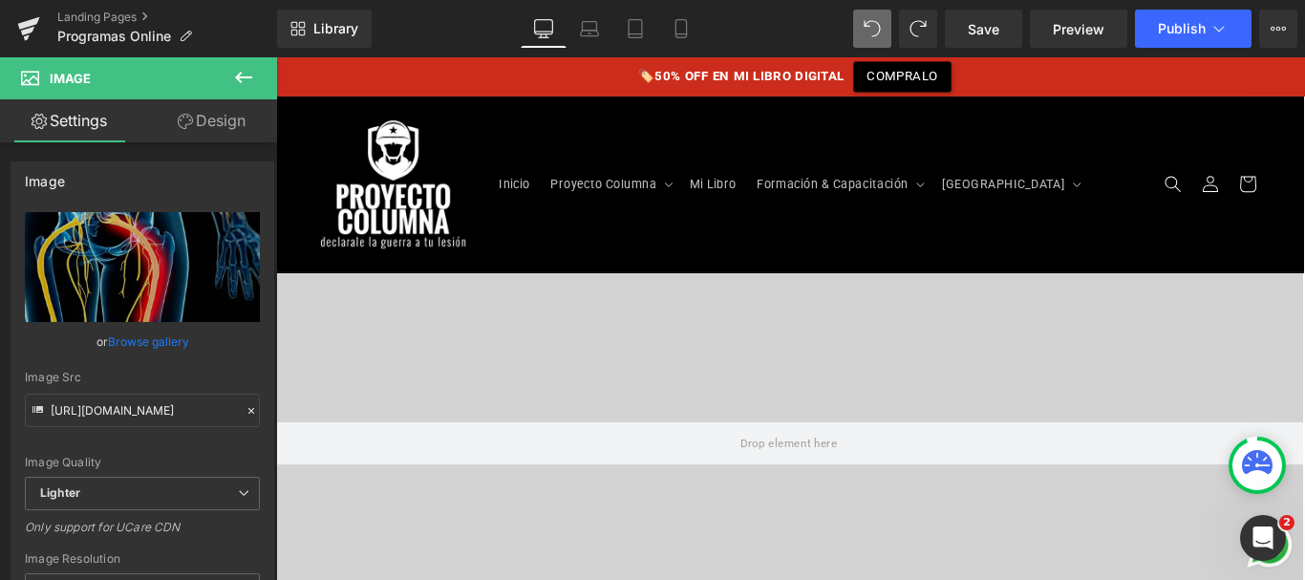
scroll to position [3114, 0]
click at [1008, 27] on link "Save" at bounding box center [983, 29] width 77 height 38
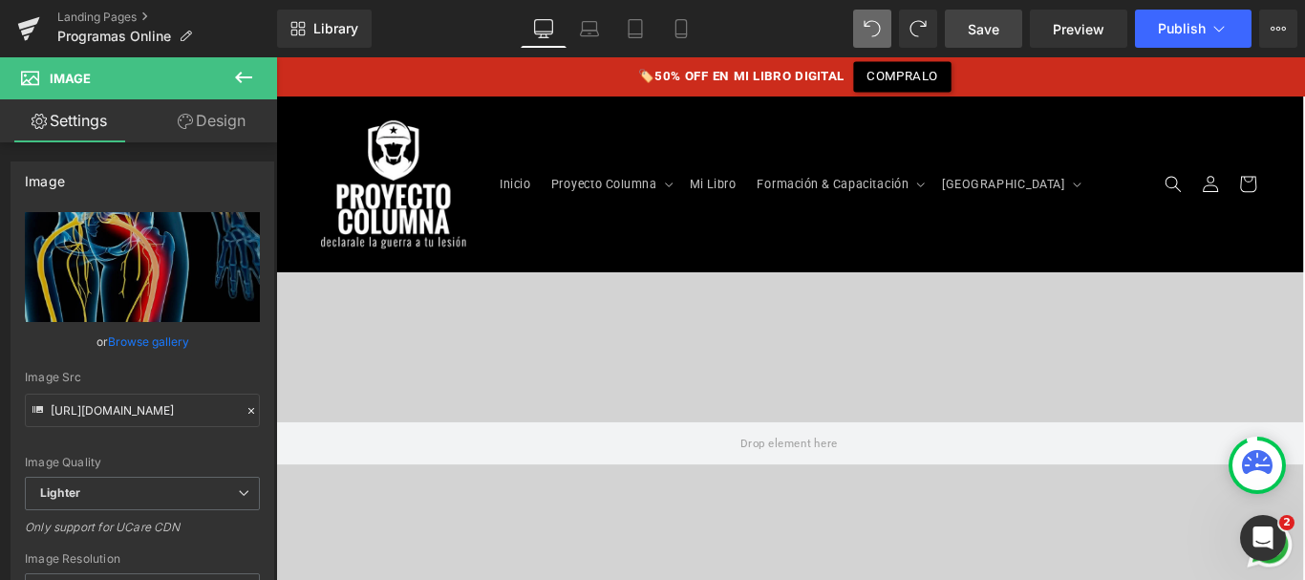
drag, startPoint x: 989, startPoint y: 22, endPoint x: 706, endPoint y: 124, distance: 300.7
click at [989, 22] on span "Save" at bounding box center [984, 29] width 32 height 20
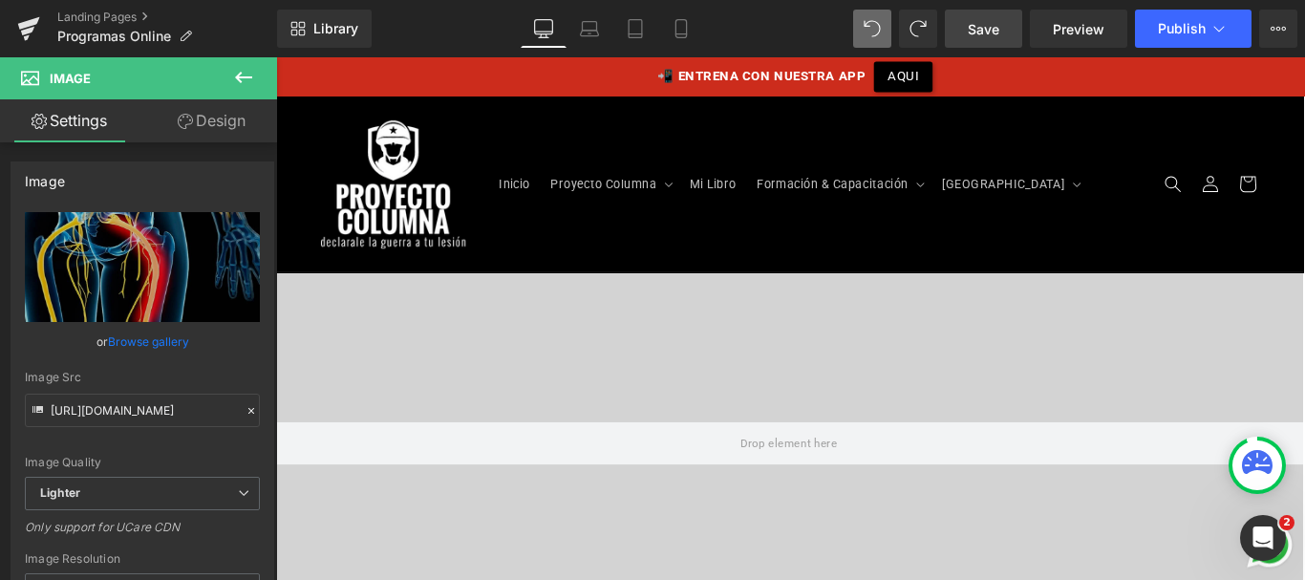
scroll to position [4048, 0]
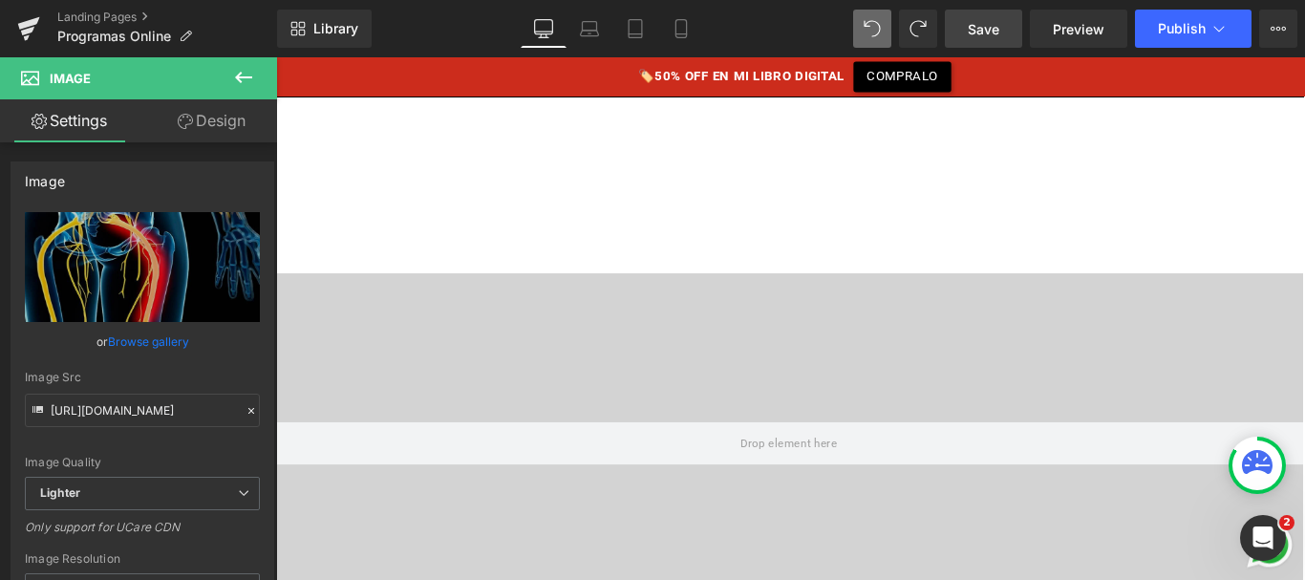
scroll to position [5265, 0]
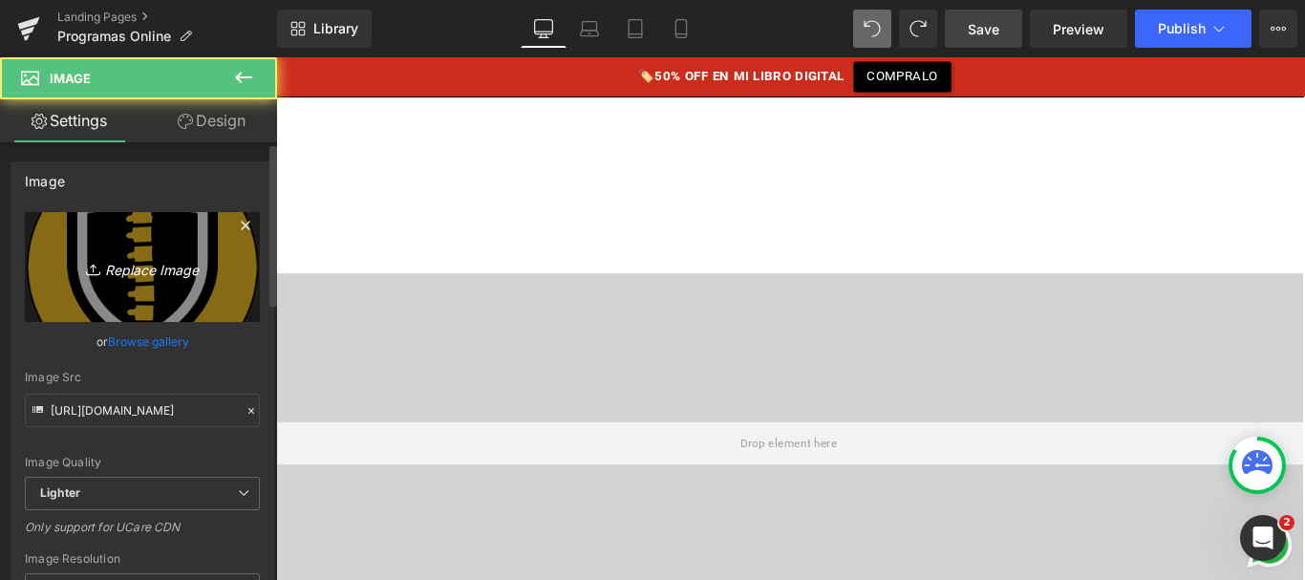
click at [180, 265] on icon "Replace Image" at bounding box center [142, 267] width 153 height 24
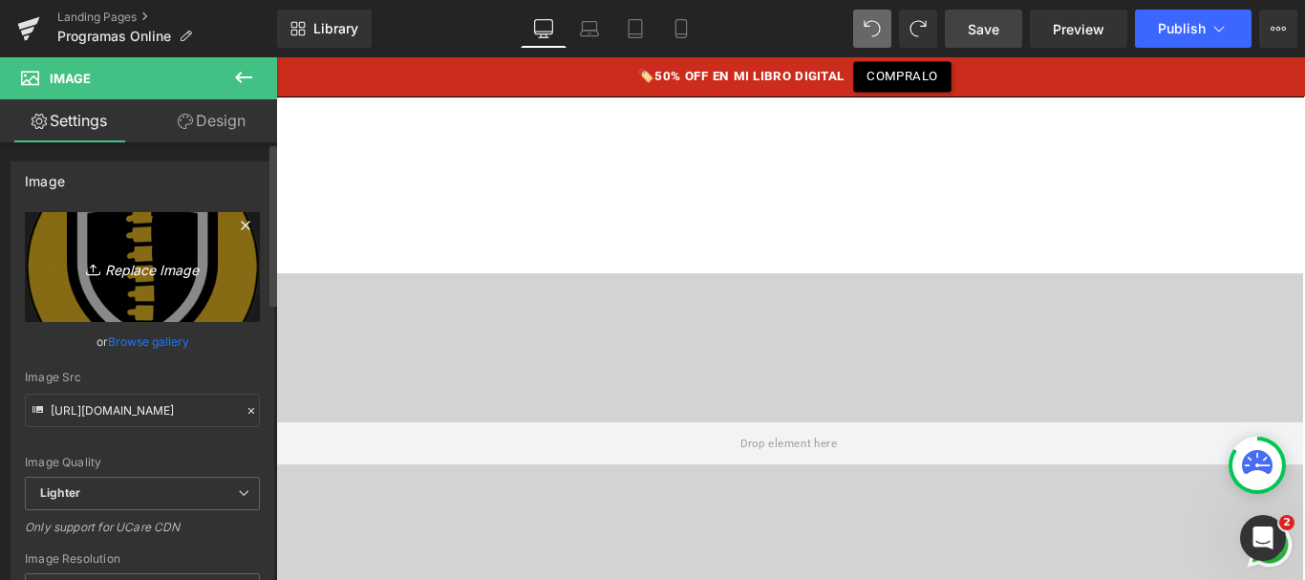
type input "C:\fakepath\icono-personalizado.png"
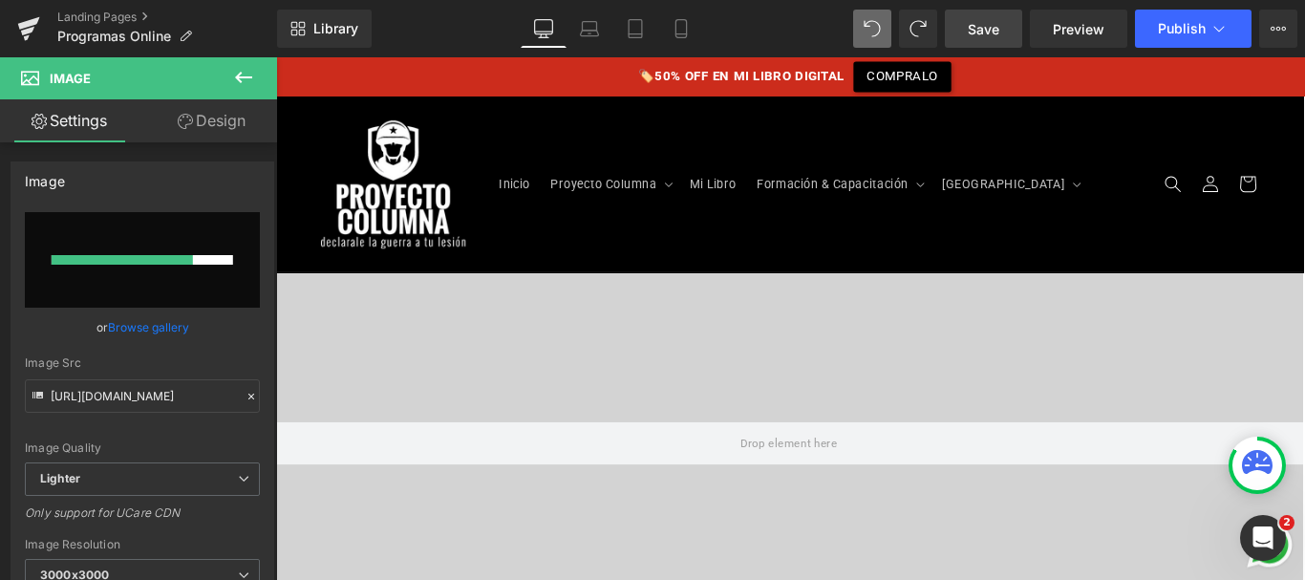
scroll to position [2665, 0]
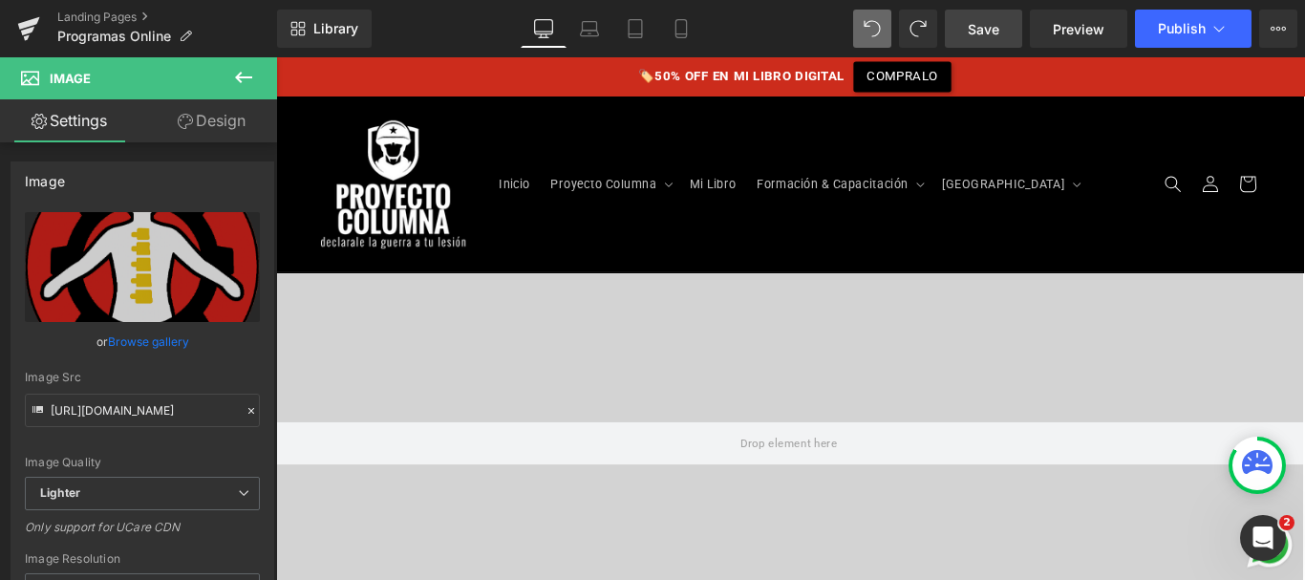
type input "[URL][DOMAIN_NAME]"
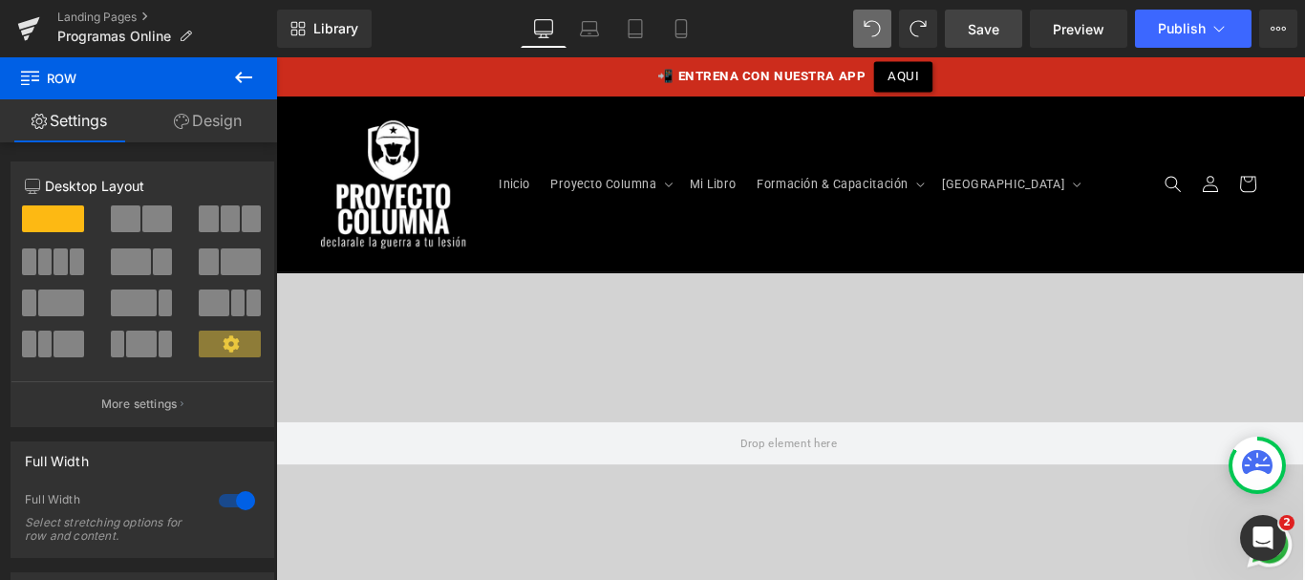
click at [215, 131] on link "Design" at bounding box center [208, 120] width 139 height 43
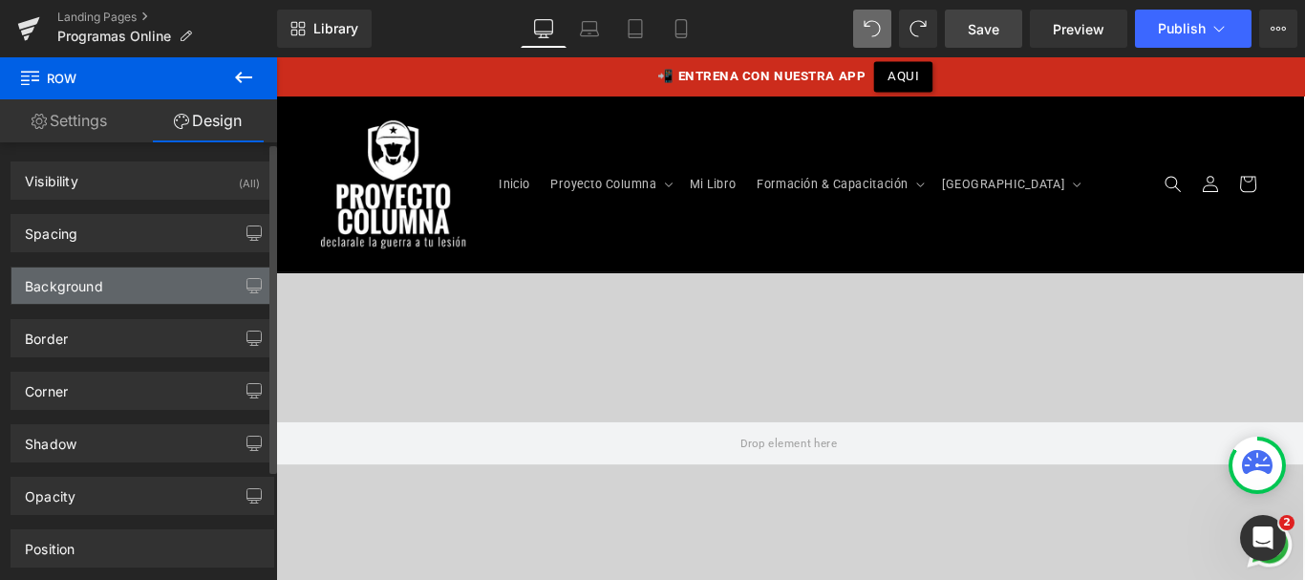
click at [119, 284] on div "Background" at bounding box center [142, 286] width 262 height 36
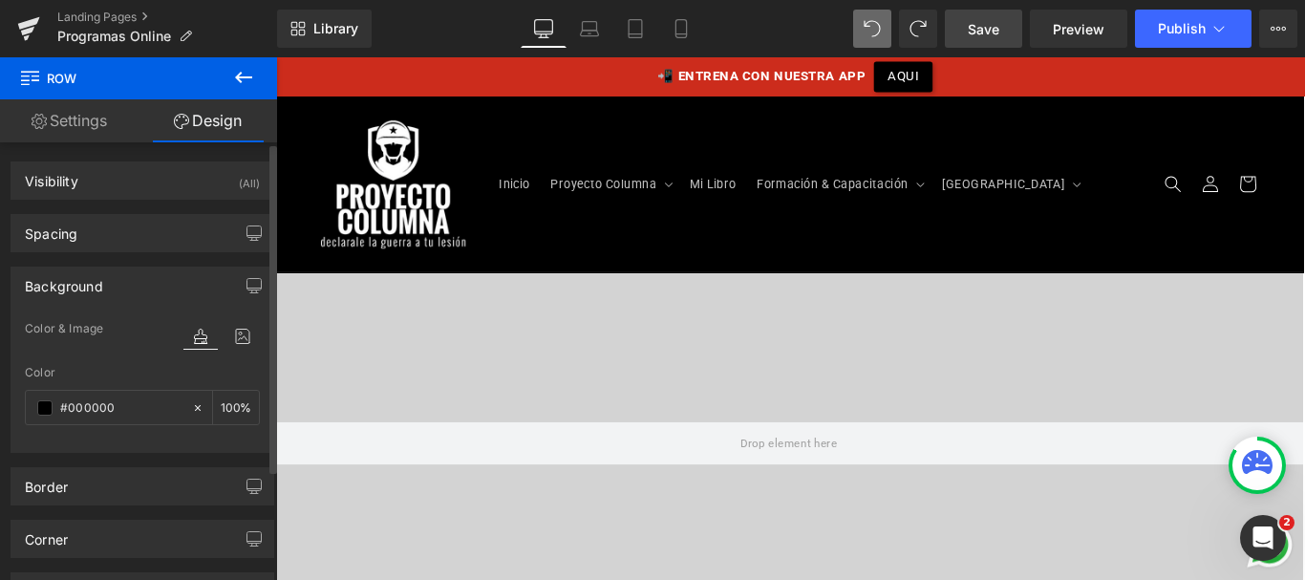
type input "#000000"
type input "100"
click at [80, 413] on input "#000000" at bounding box center [121, 407] width 122 height 21
click at [97, 407] on input "#000000" at bounding box center [121, 407] width 122 height 21
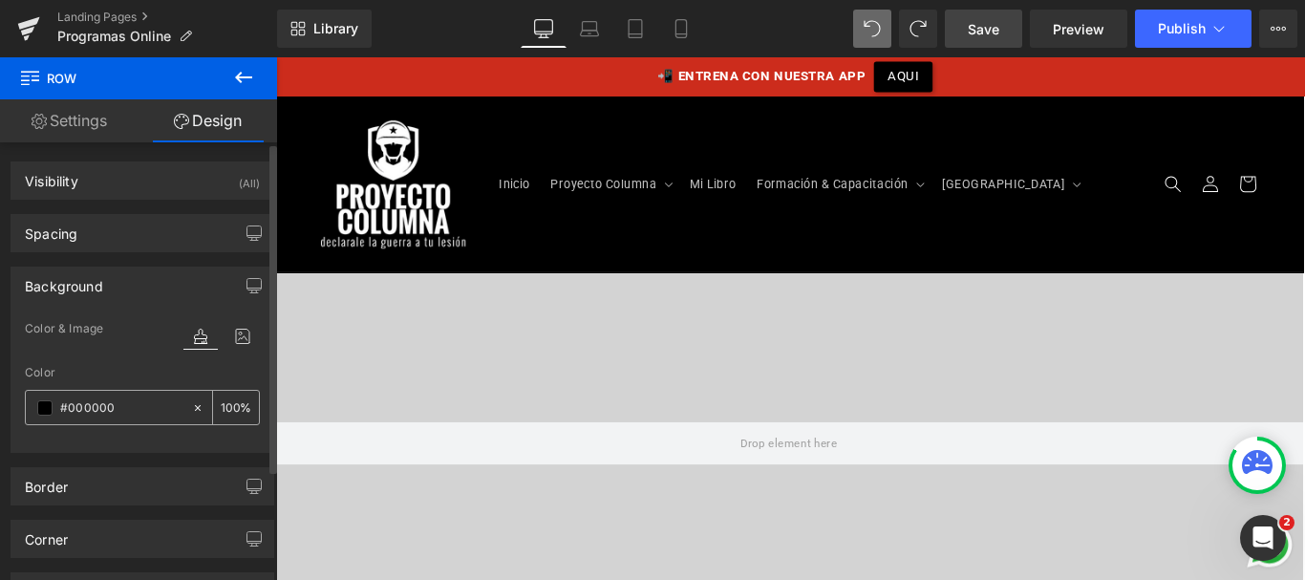
click at [97, 407] on input "#000000" at bounding box center [121, 407] width 122 height 21
type input "#c"
type input "0"
type input "#ccc"
type input "100"
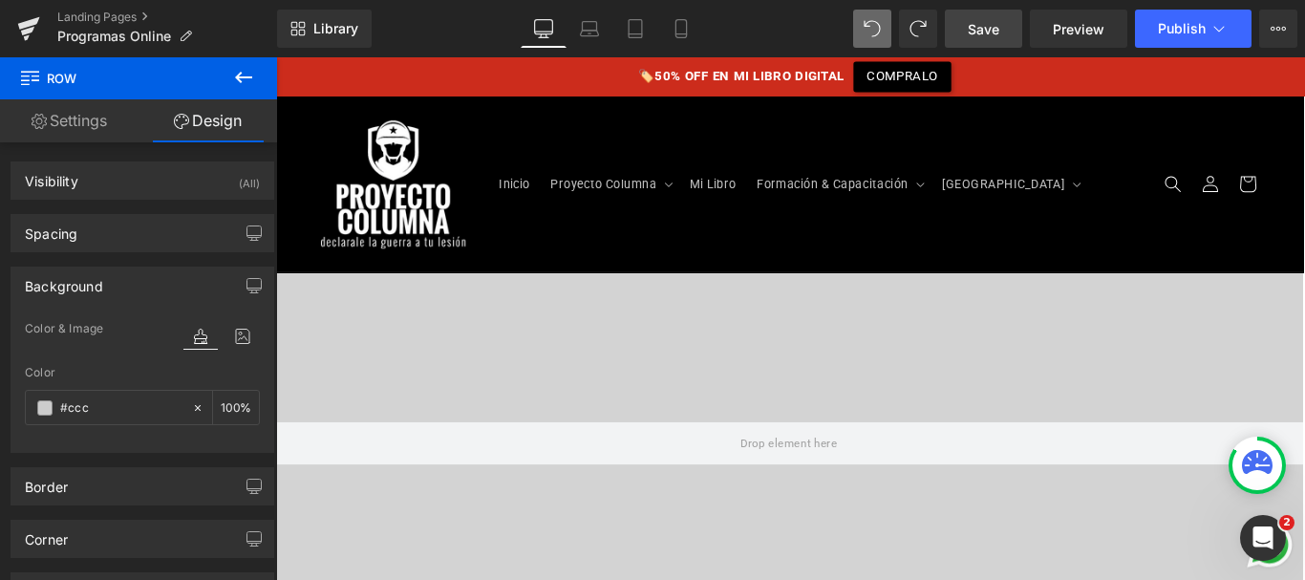
scroll to position [5319, 0]
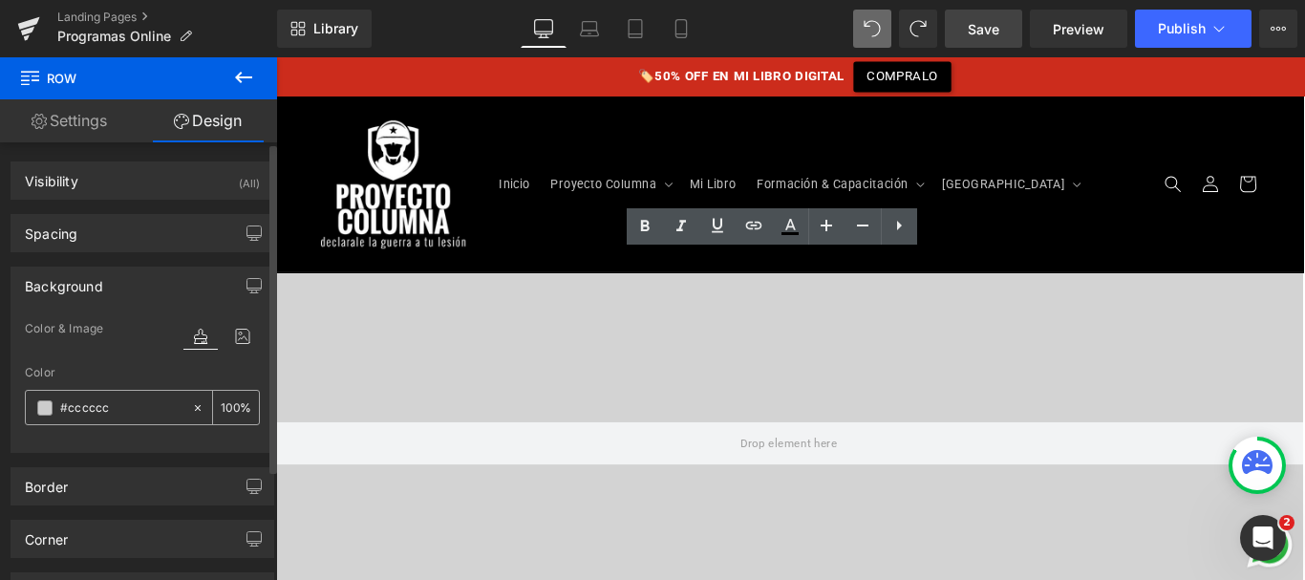
click at [109, 397] on input "#cccccc" at bounding box center [121, 407] width 122 height 21
click at [87, 405] on input "#cccccc" at bounding box center [121, 407] width 122 height 21
type input "#0"
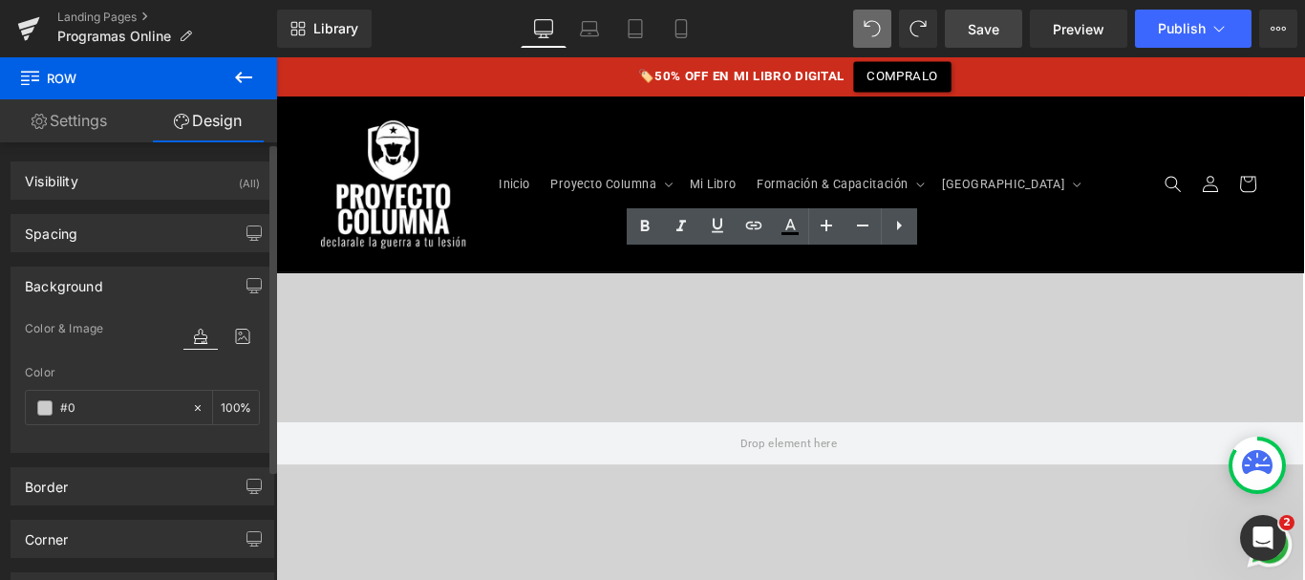
type input "0"
type input "#000"
type input "100"
click at [84, 405] on input "#000" at bounding box center [121, 407] width 122 height 21
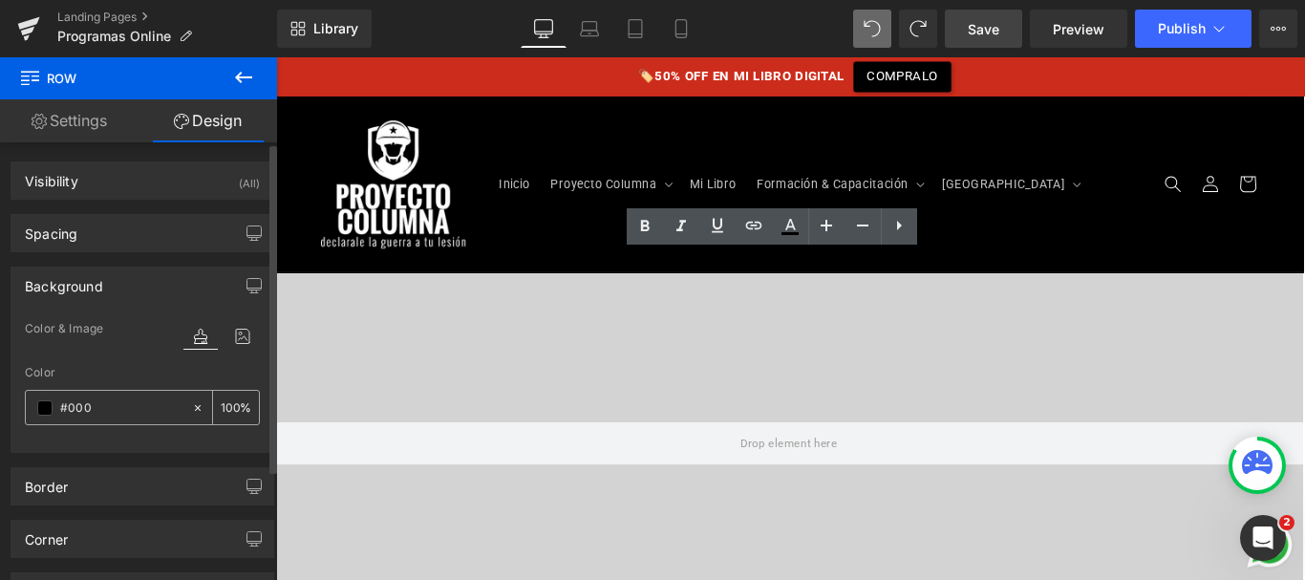
type input "#c"
type input "0"
type input "#ccc"
type input "100"
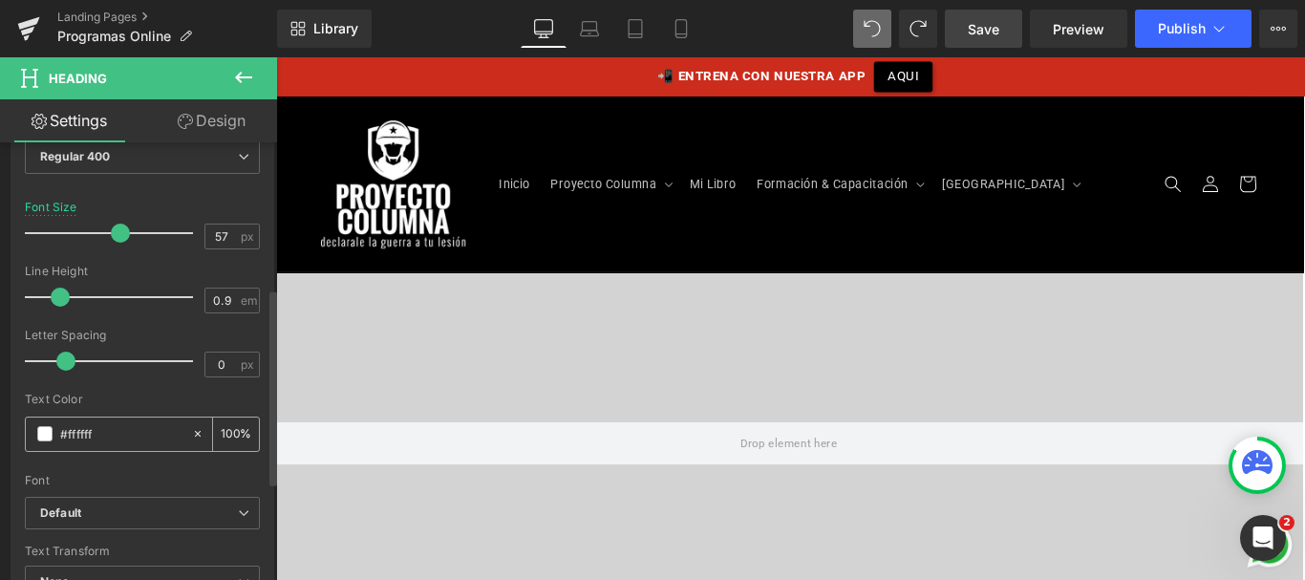
scroll to position [326, 0]
click at [75, 430] on input "#ffffff" at bounding box center [121, 431] width 122 height 21
type input "#000"
type input "0"
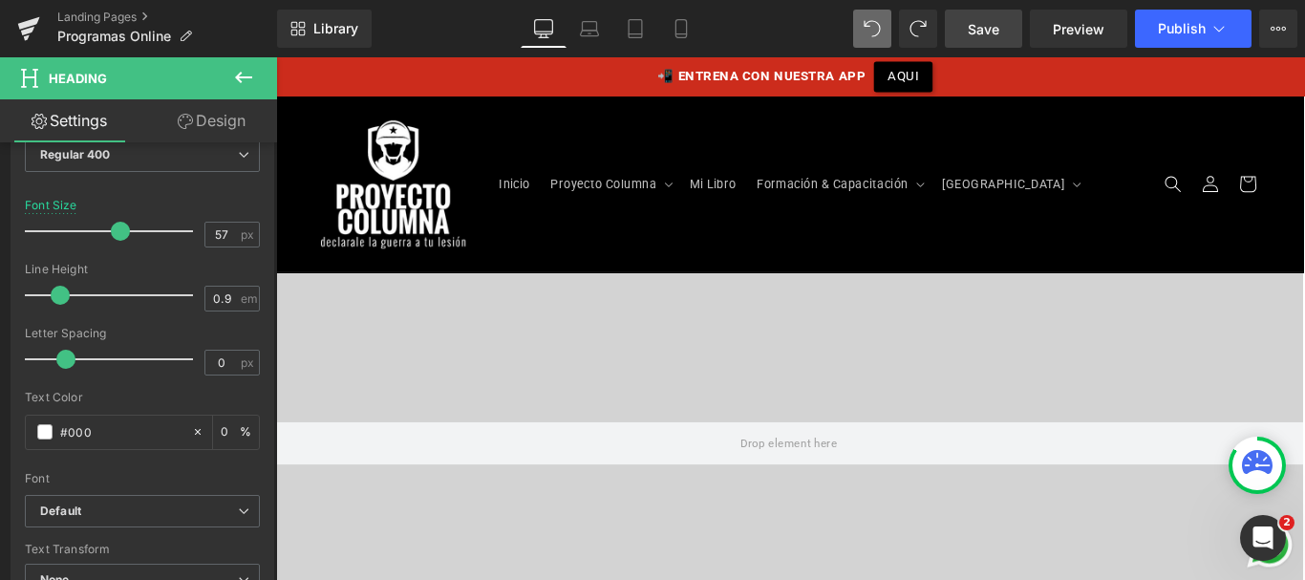
type input "#0000"
type input "100"
type input "#0000"
drag, startPoint x: 704, startPoint y: 305, endPoint x: 1019, endPoint y: 323, distance: 314.9
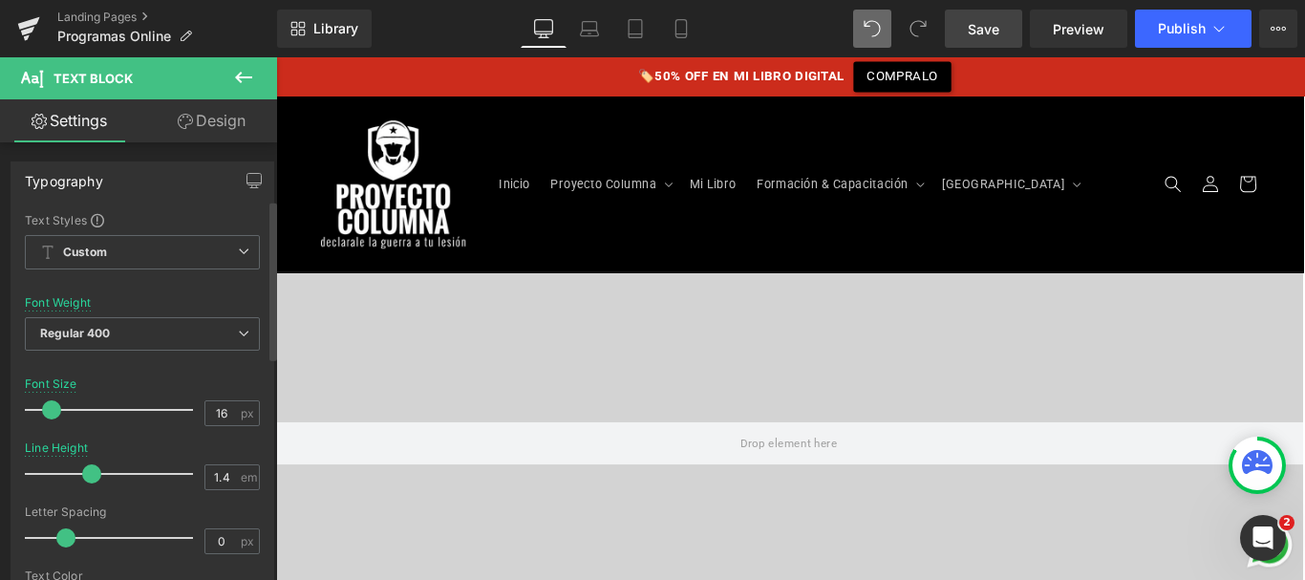
scroll to position [309, 0]
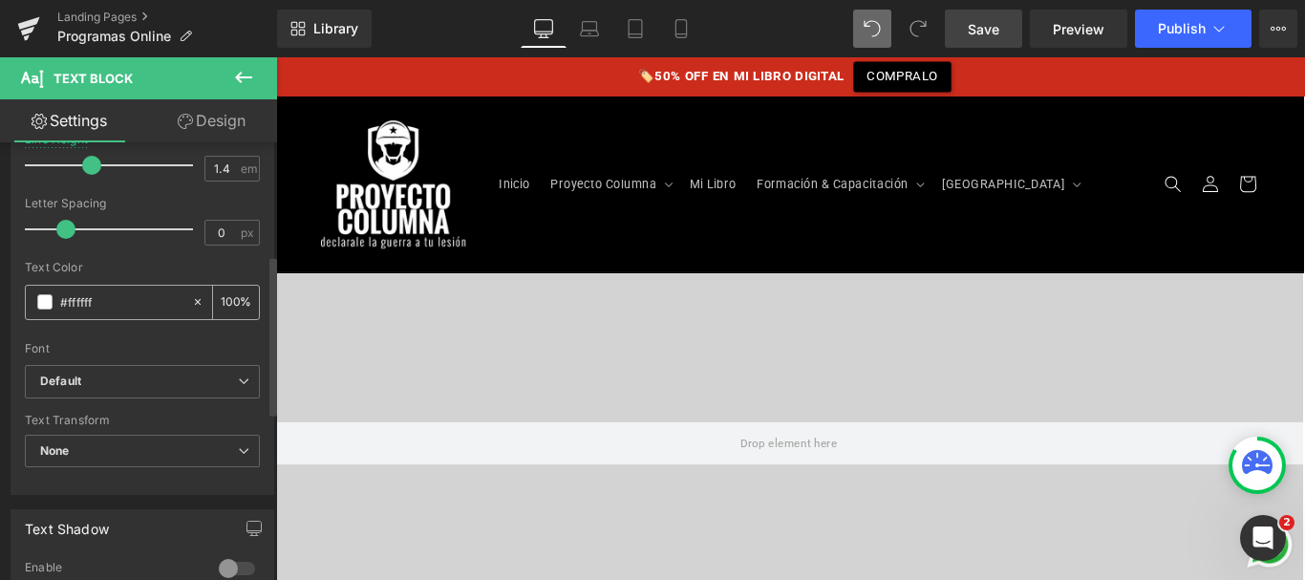
click at [83, 298] on input "#ffffff" at bounding box center [121, 301] width 122 height 21
type input "#00"
type input "0"
type input "#000"
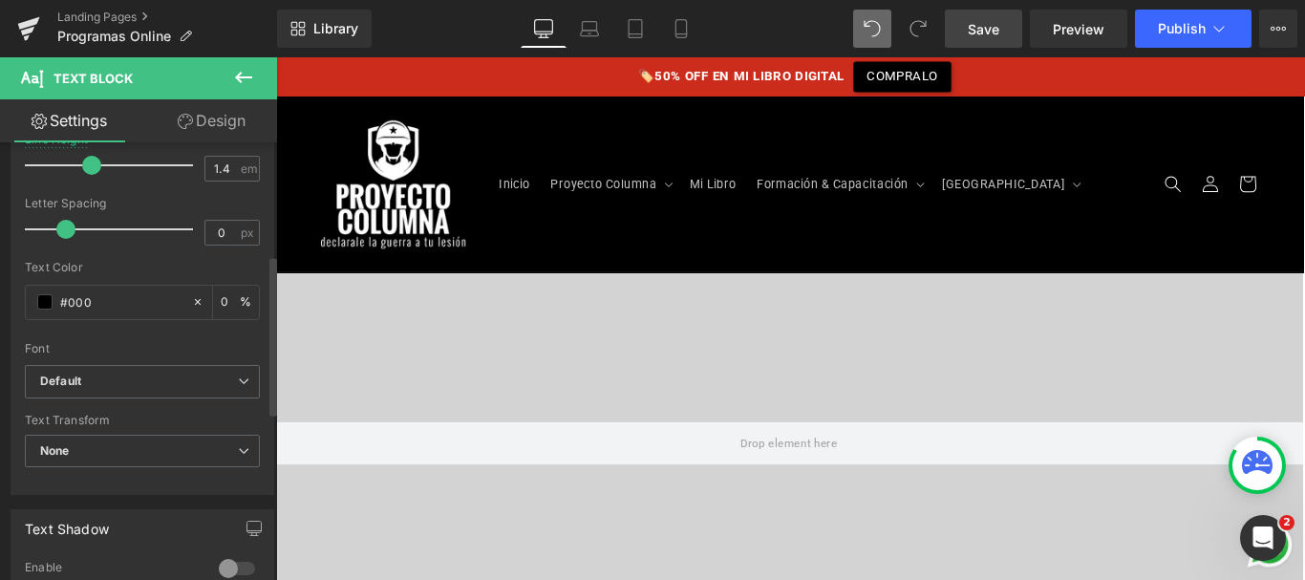
type input "100"
type input "#000"
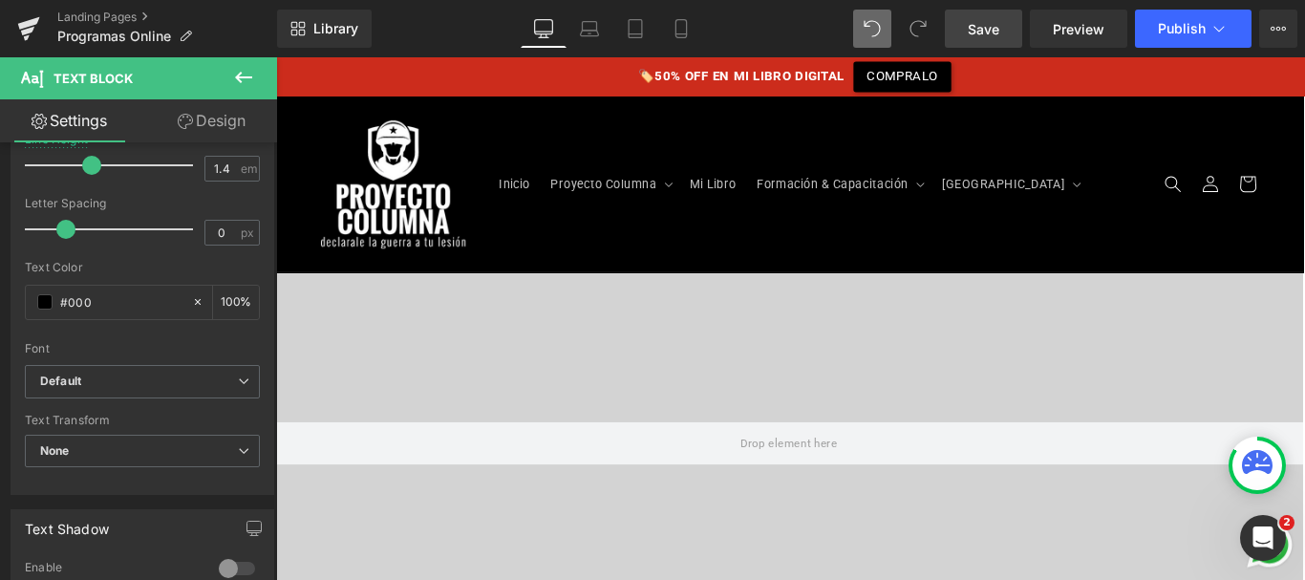
click at [991, 28] on span "Save" at bounding box center [984, 29] width 32 height 20
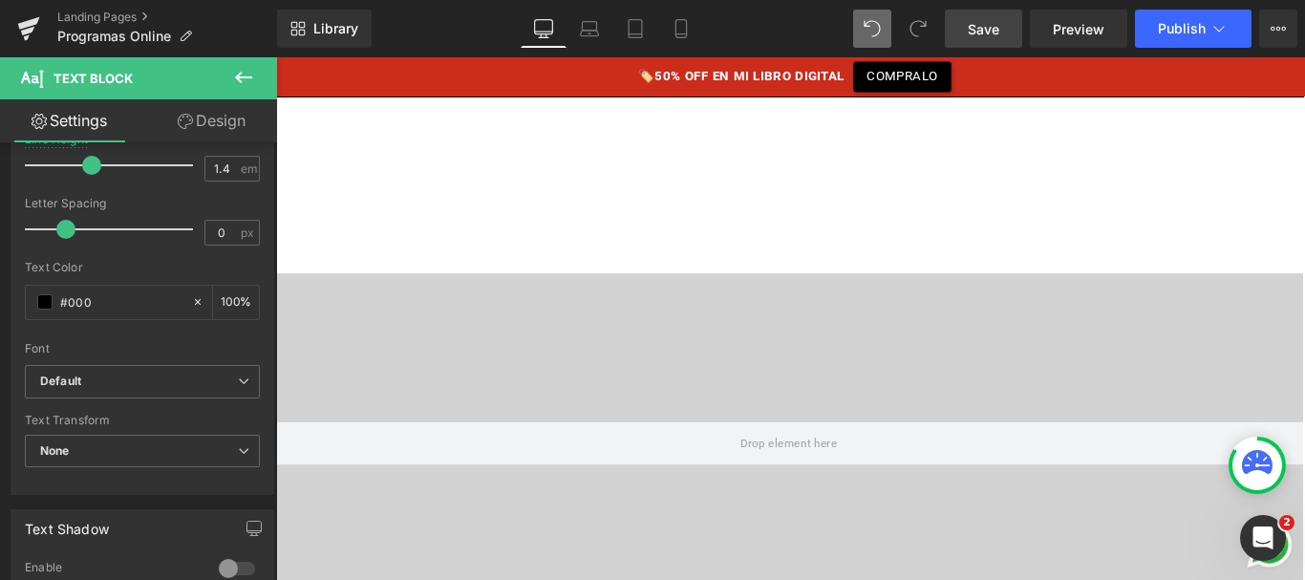
scroll to position [5491, 0]
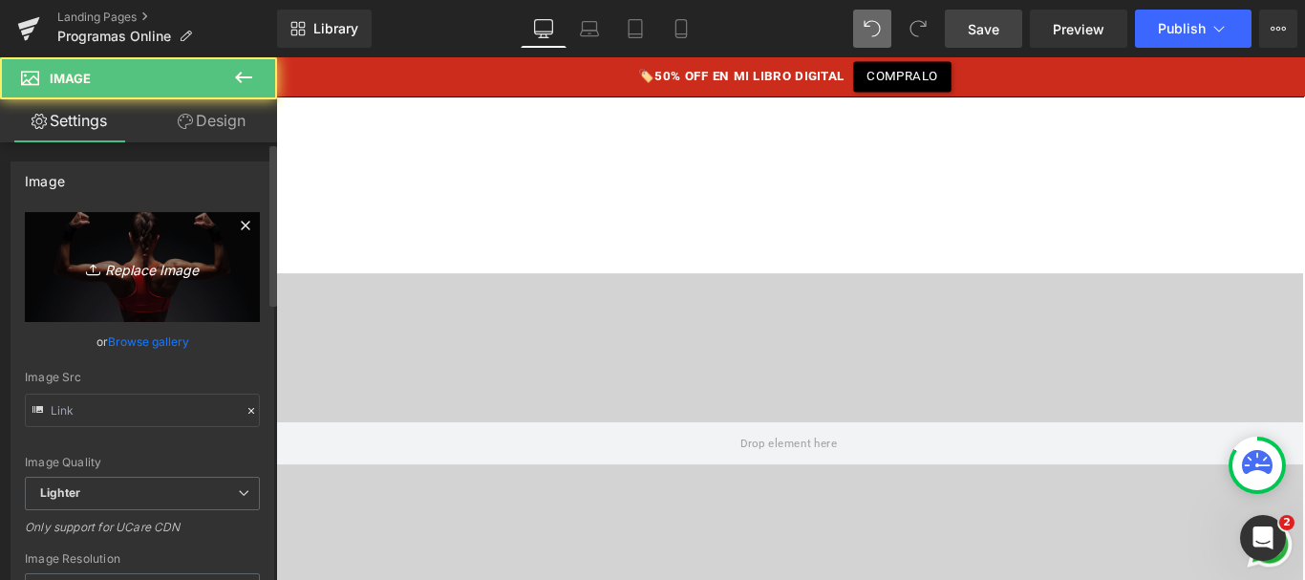
type input "[URL][DOMAIN_NAME]"
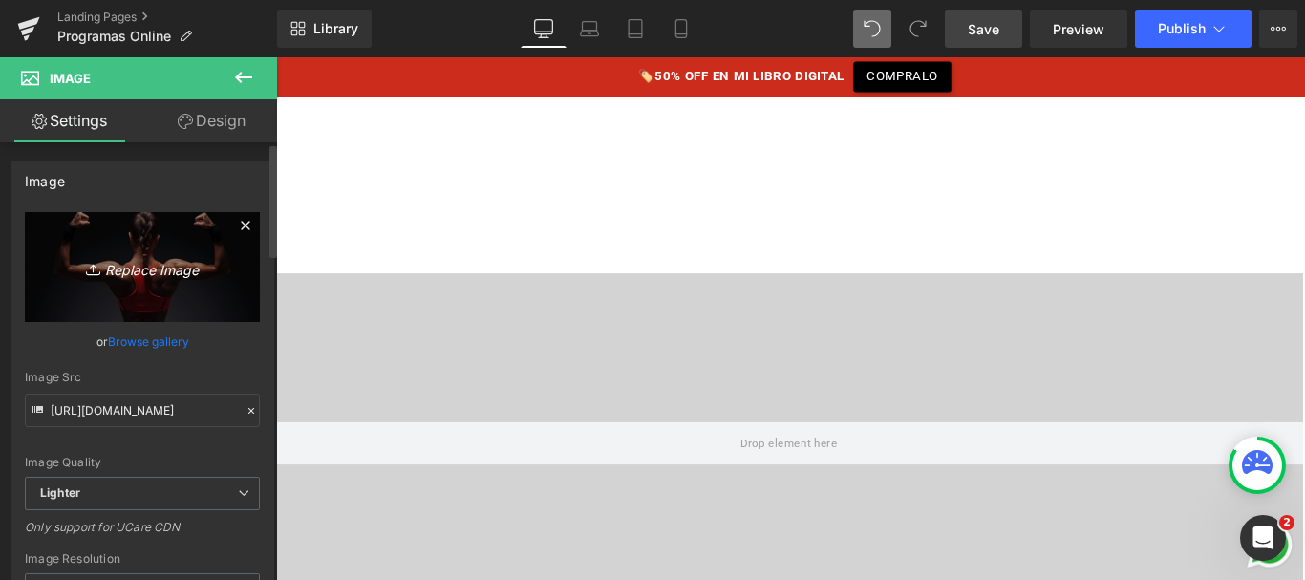
click at [124, 274] on icon "Replace Image" at bounding box center [142, 267] width 153 height 24
type input "C:\fakepath\personalizado.png"
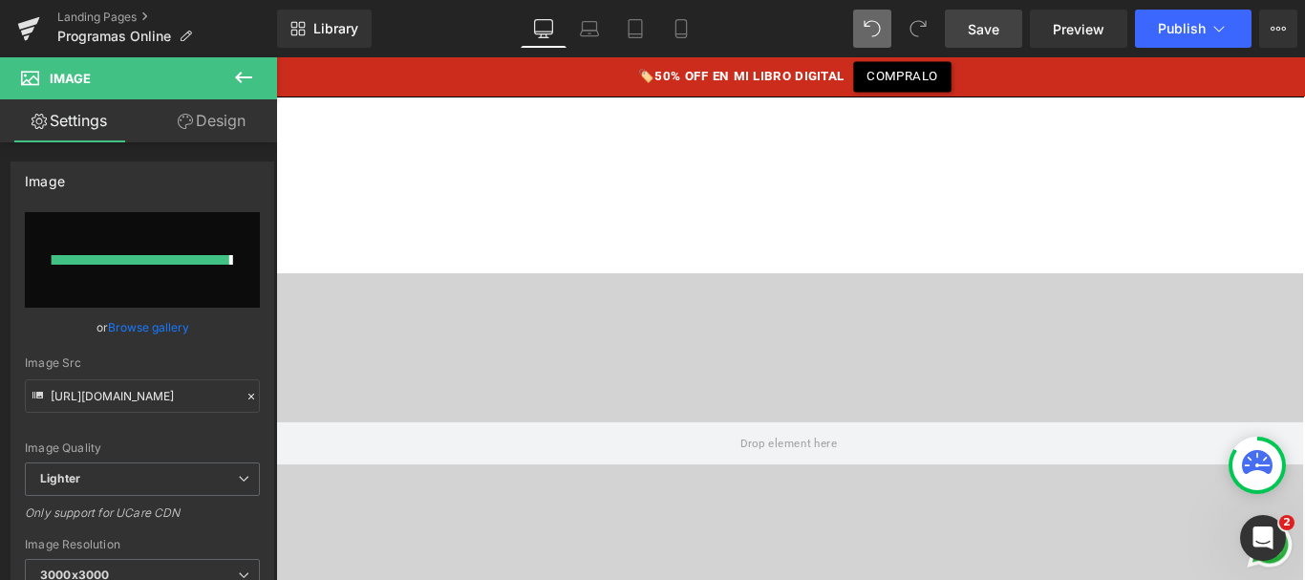
type input "[URL][DOMAIN_NAME]"
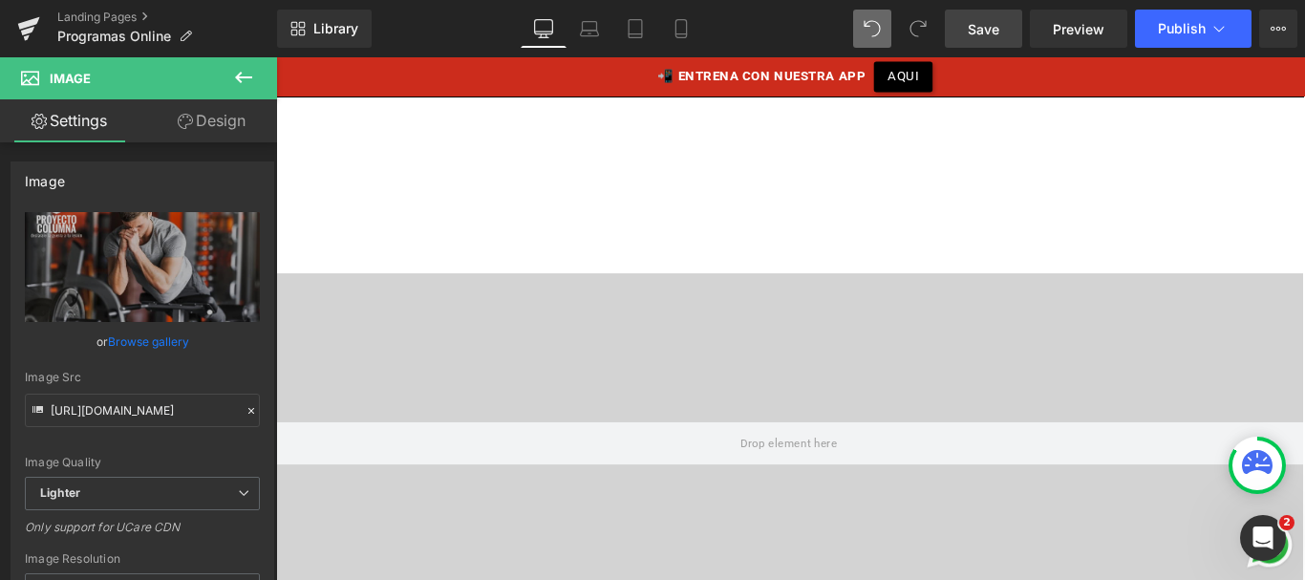
scroll to position [5308, 0]
click at [986, 39] on link "Save" at bounding box center [983, 29] width 77 height 38
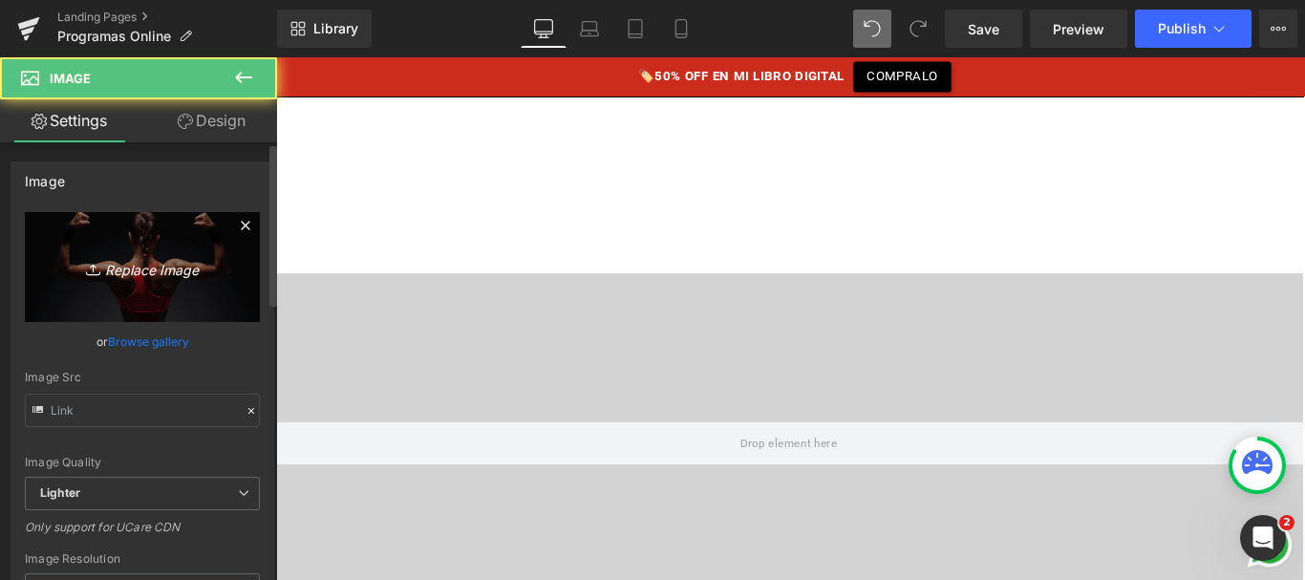
type input "[URL][DOMAIN_NAME]"
click at [165, 267] on icon "Replace Image" at bounding box center [142, 267] width 153 height 24
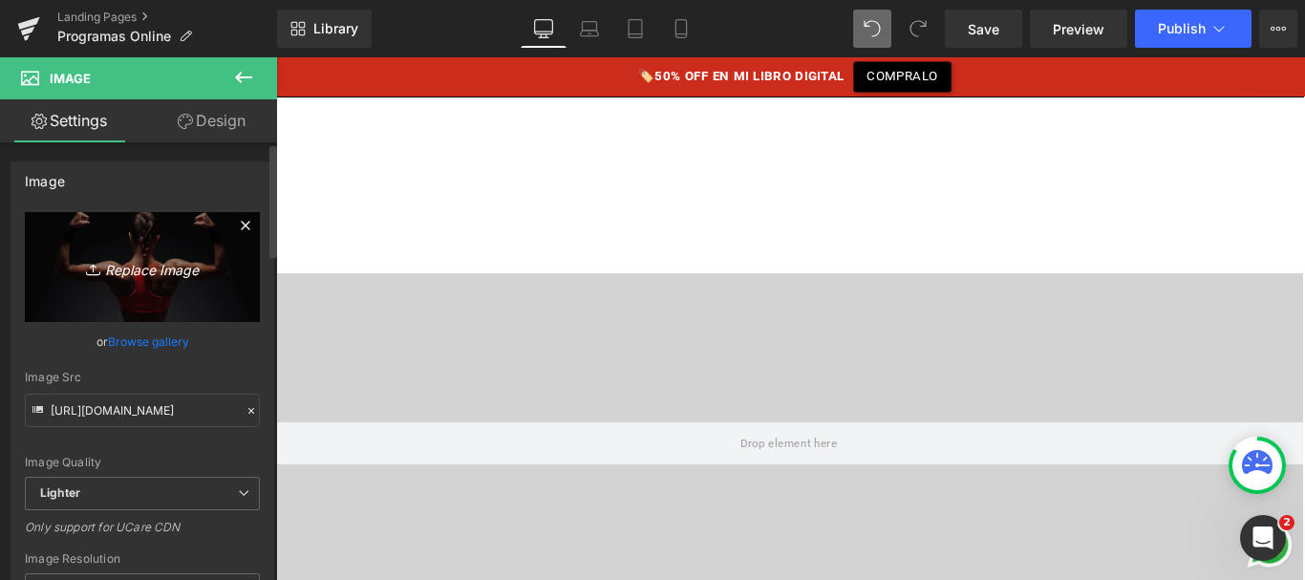
type input "C:\fakepath\columna-blindada.png"
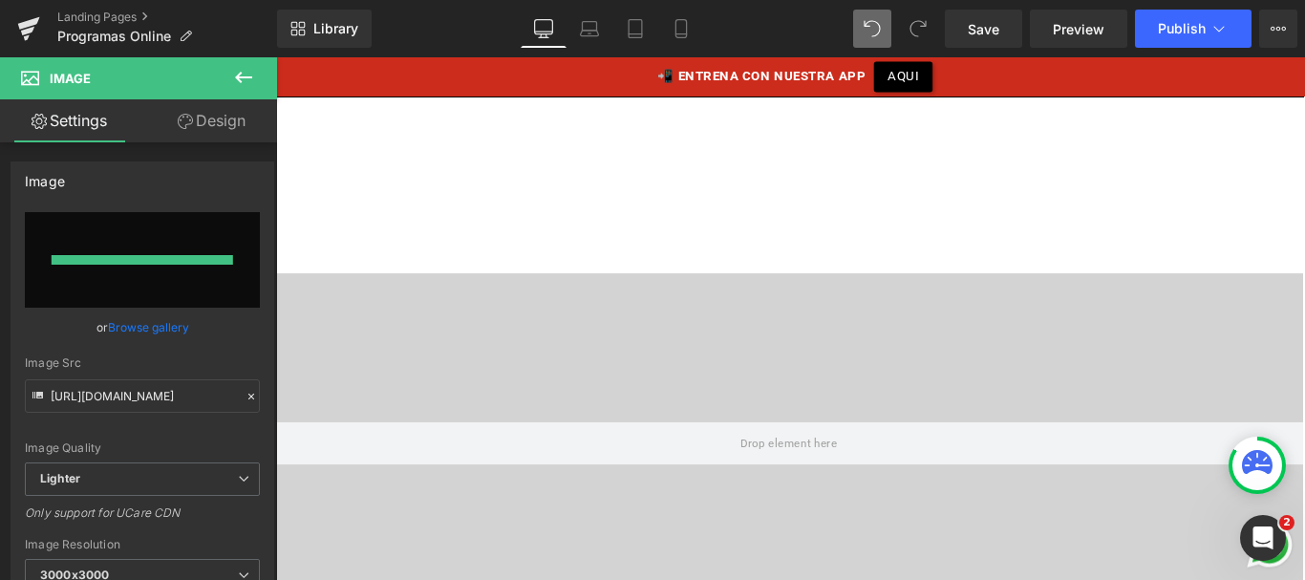
type input "[URL][DOMAIN_NAME]"
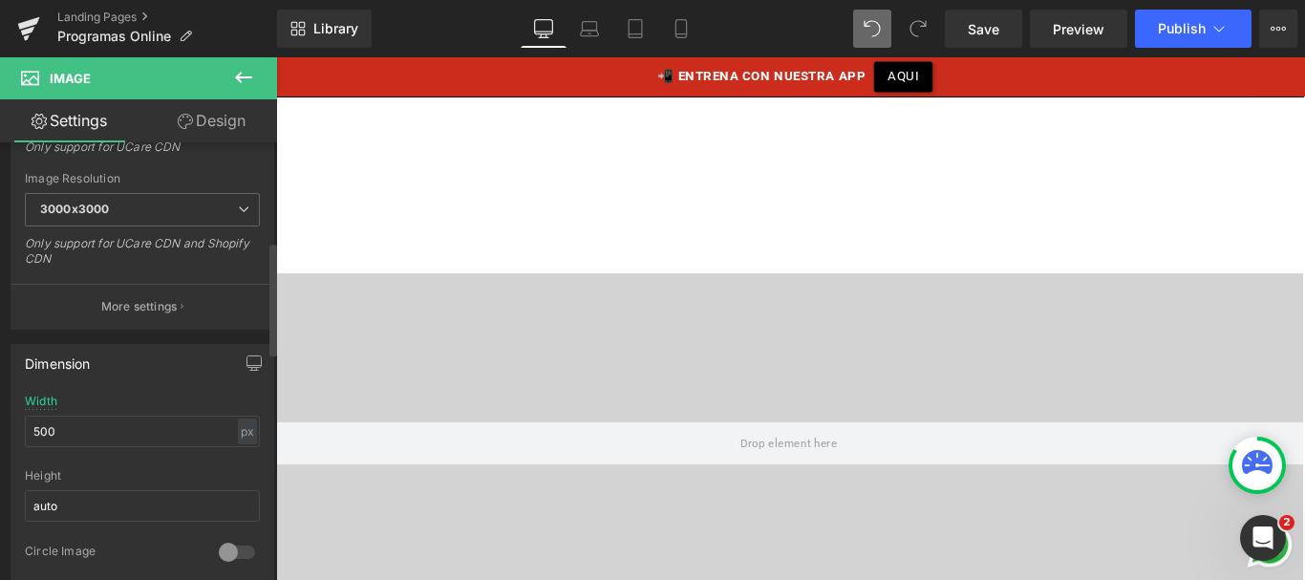
scroll to position [446, 0]
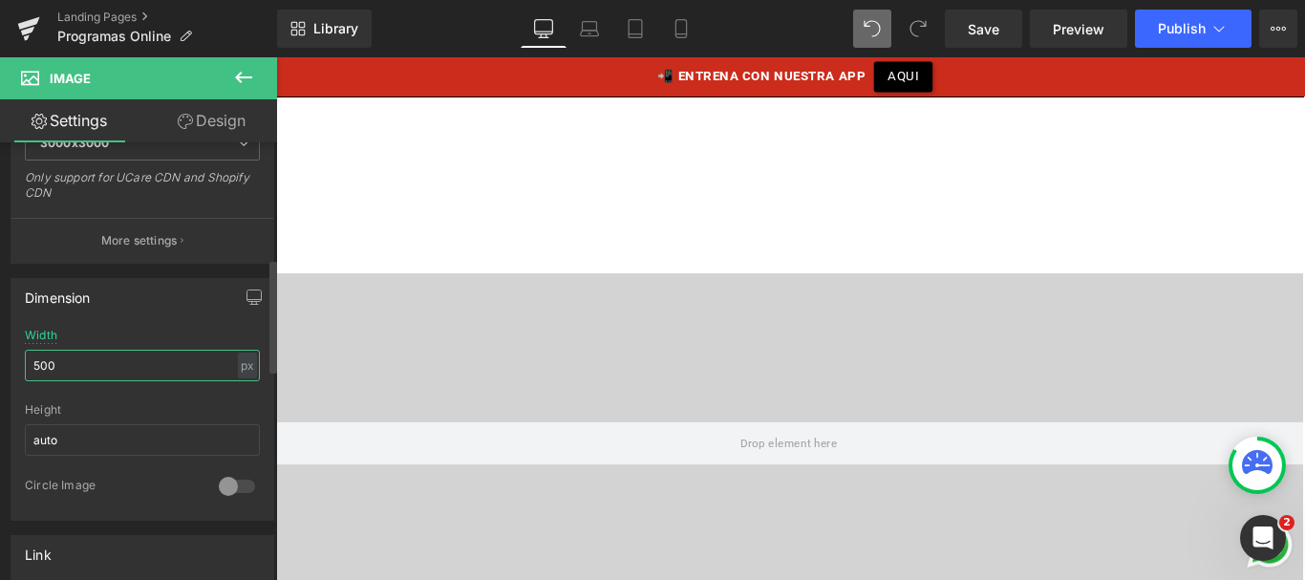
click at [82, 357] on input "500" at bounding box center [142, 366] width 235 height 32
type input "600"
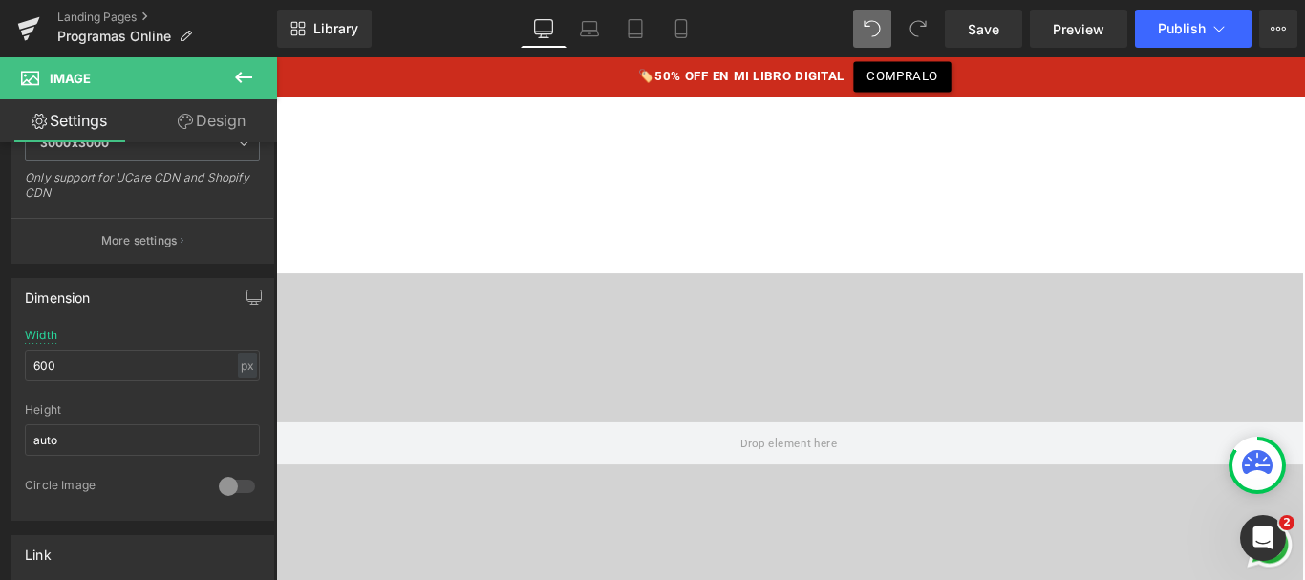
click at [200, 121] on link "Design" at bounding box center [211, 120] width 139 height 43
click at [0, 0] on div "Spacing" at bounding box center [0, 0] width 0 height 0
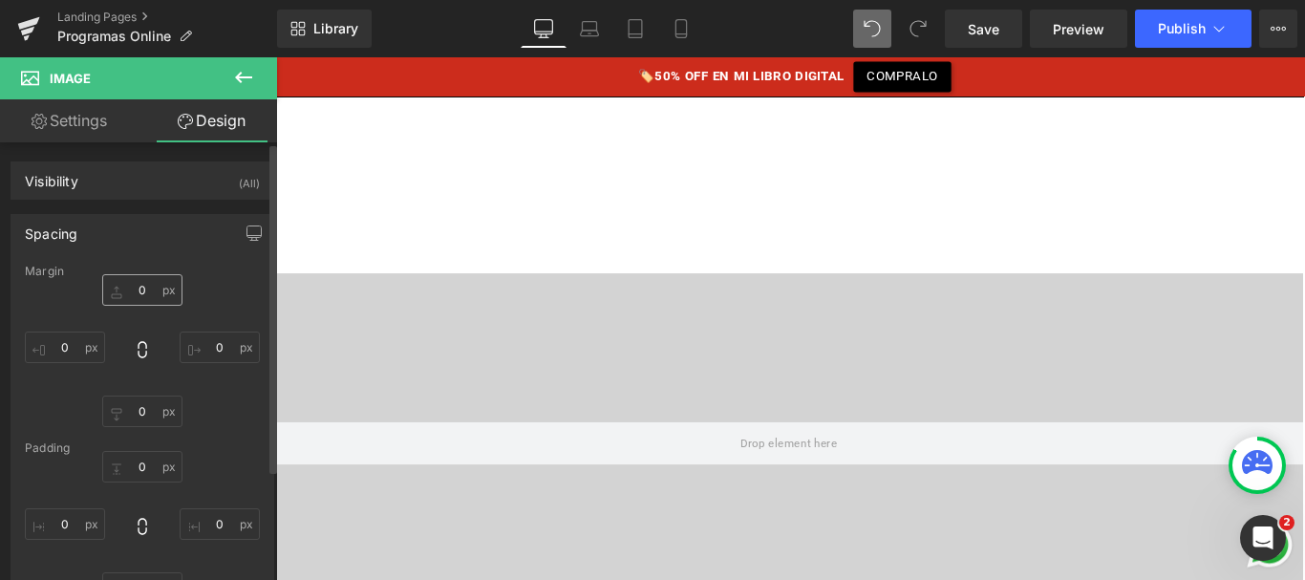
type input "0"
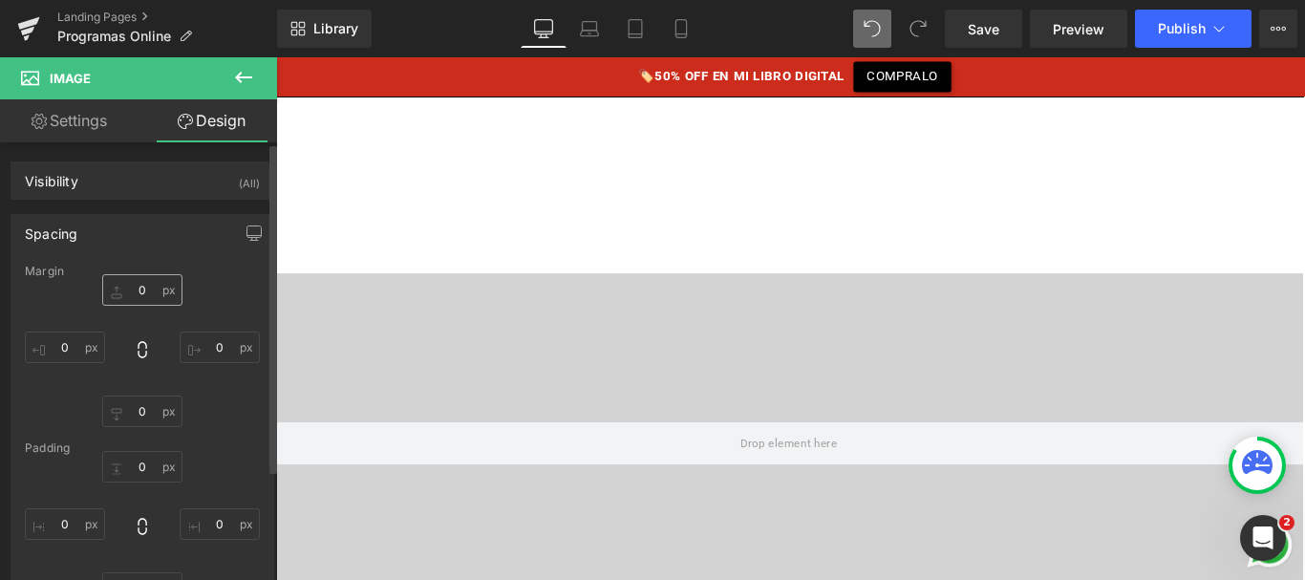
type input "0"
click at [135, 280] on input "0" at bounding box center [142, 290] width 80 height 32
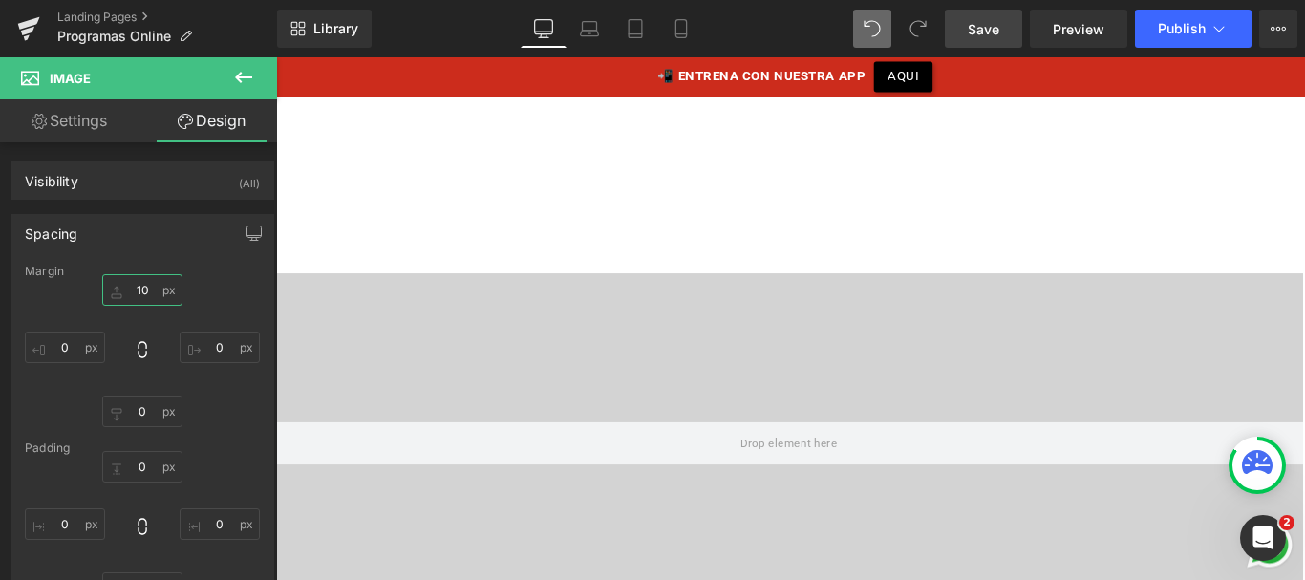
type input "10"
click at [1002, 19] on link "Save" at bounding box center [983, 29] width 77 height 38
drag, startPoint x: 729, startPoint y: 287, endPoint x: 473, endPoint y: 250, distance: 258.6
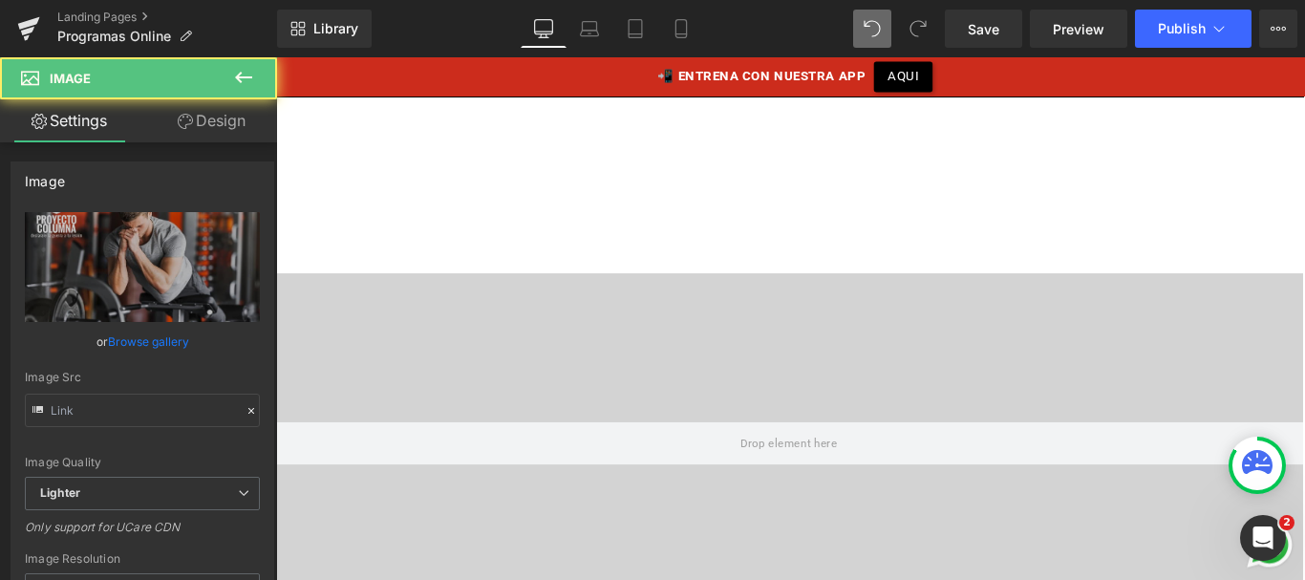
type input "[URL][DOMAIN_NAME]"
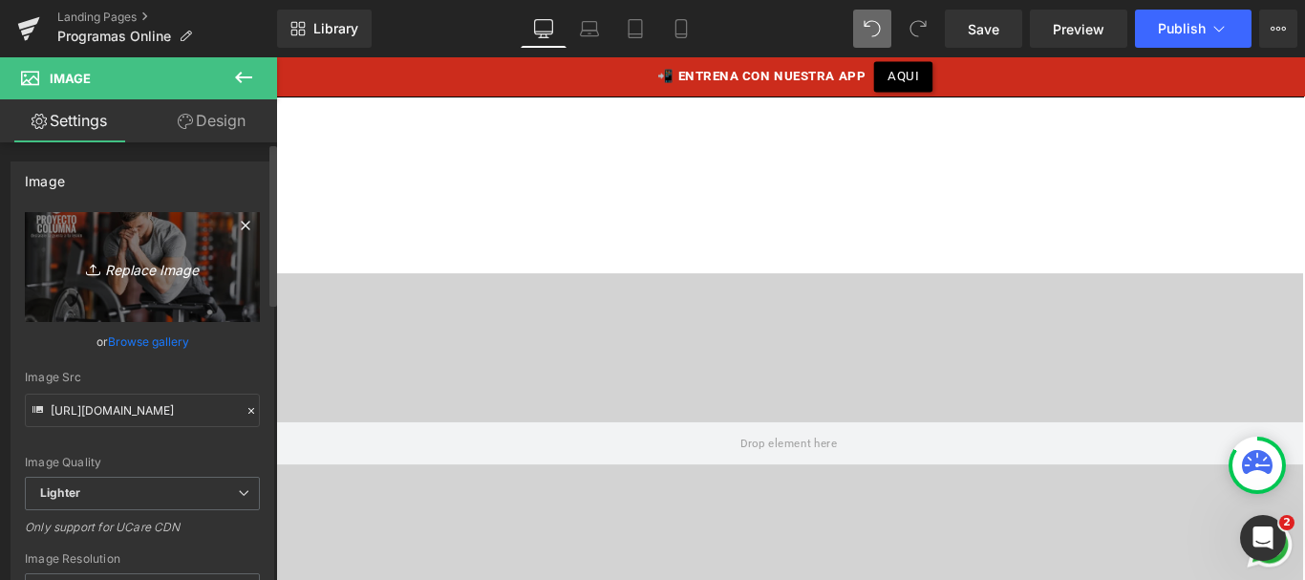
click at [160, 274] on icon "Replace Image" at bounding box center [142, 267] width 153 height 24
type input "C:\fakepath\personalizado.png"
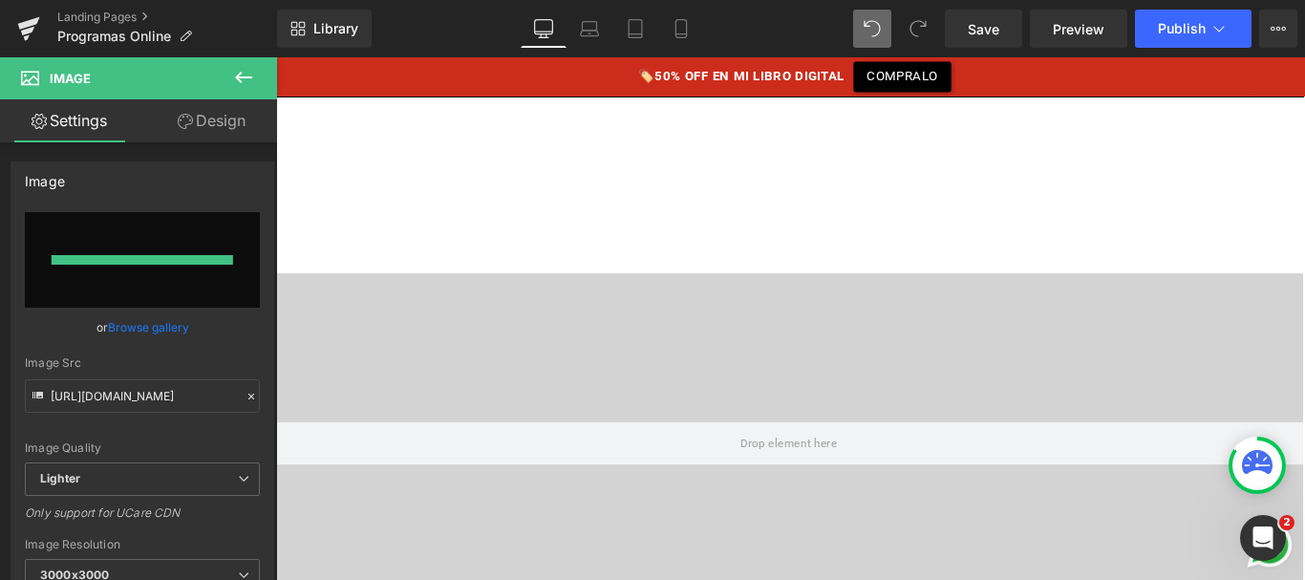
type input "[URL][DOMAIN_NAME]"
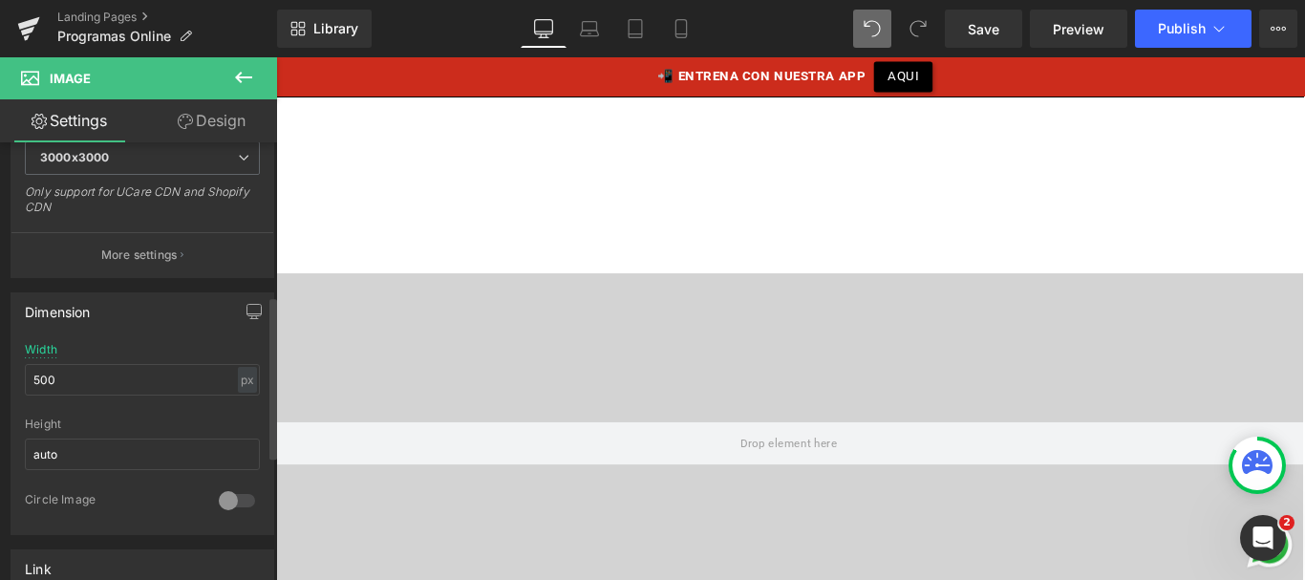
scroll to position [442, 0]
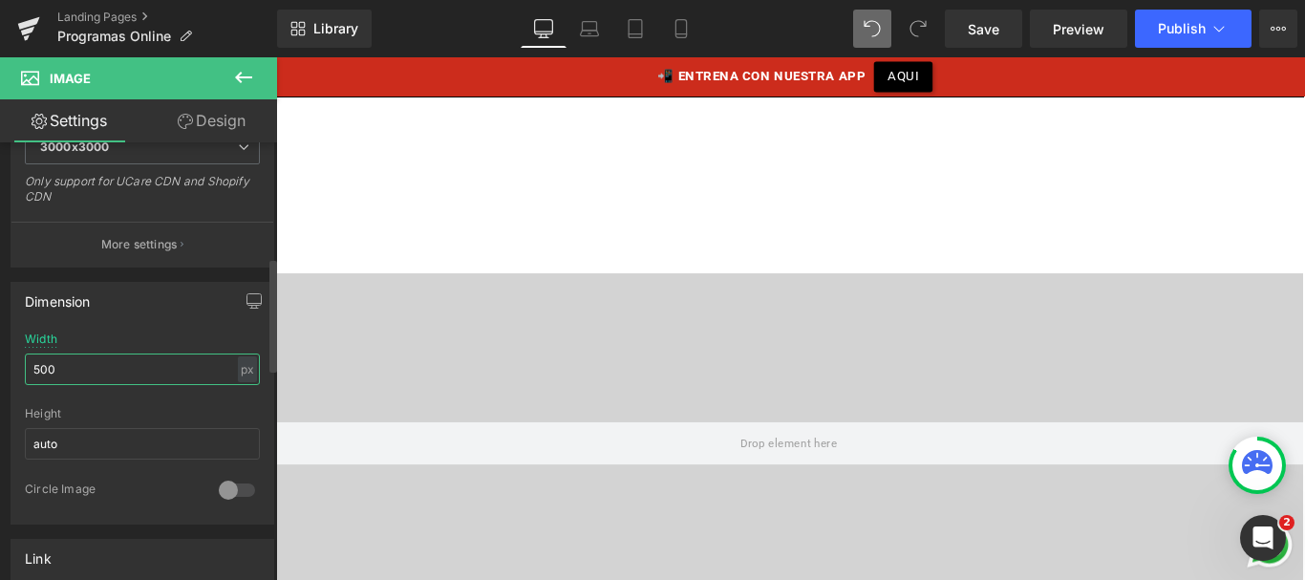
drag, startPoint x: 61, startPoint y: 364, endPoint x: 0, endPoint y: 366, distance: 61.2
click at [0, 366] on div "Dimension 500px Width 500 px % px auto Height auto 0 Circle Image" at bounding box center [143, 396] width 286 height 257
type input "600"
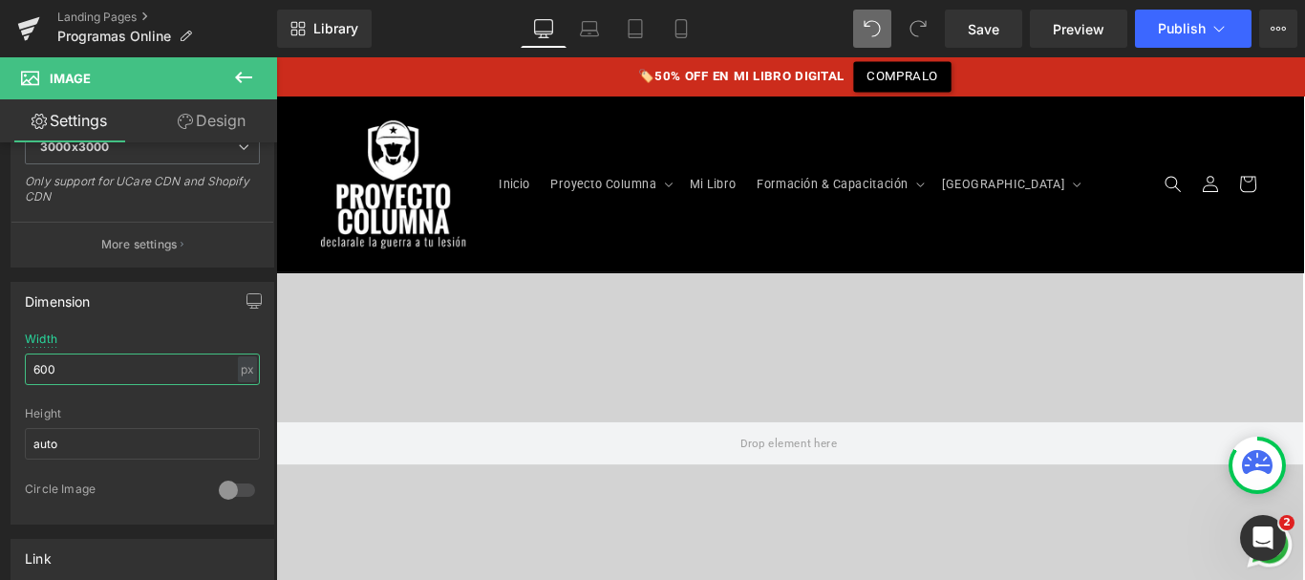
scroll to position [4636, 0]
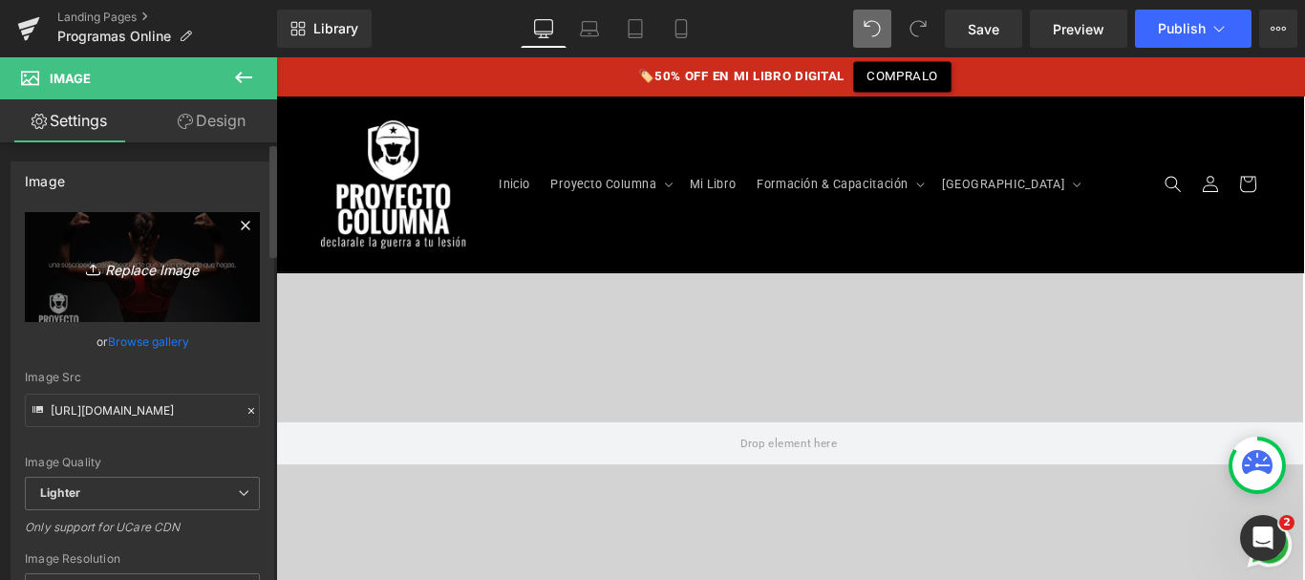
click at [146, 224] on link "Replace Image" at bounding box center [142, 267] width 235 height 110
type input "C:\fakepath\columna-blindada.png"
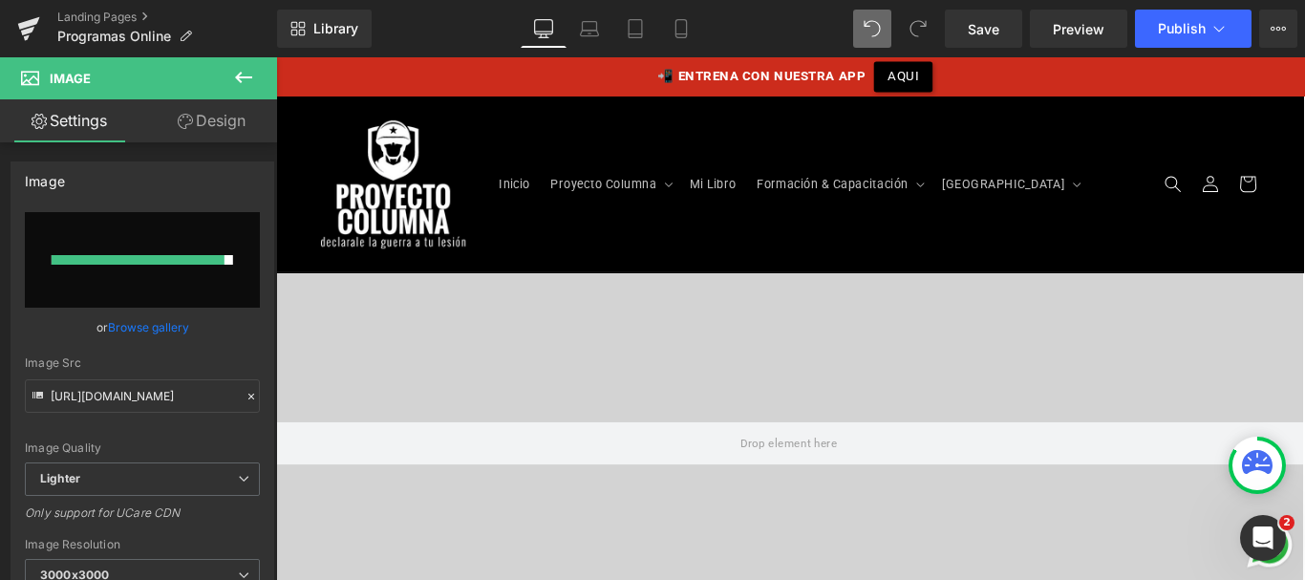
type input "[URL][DOMAIN_NAME]"
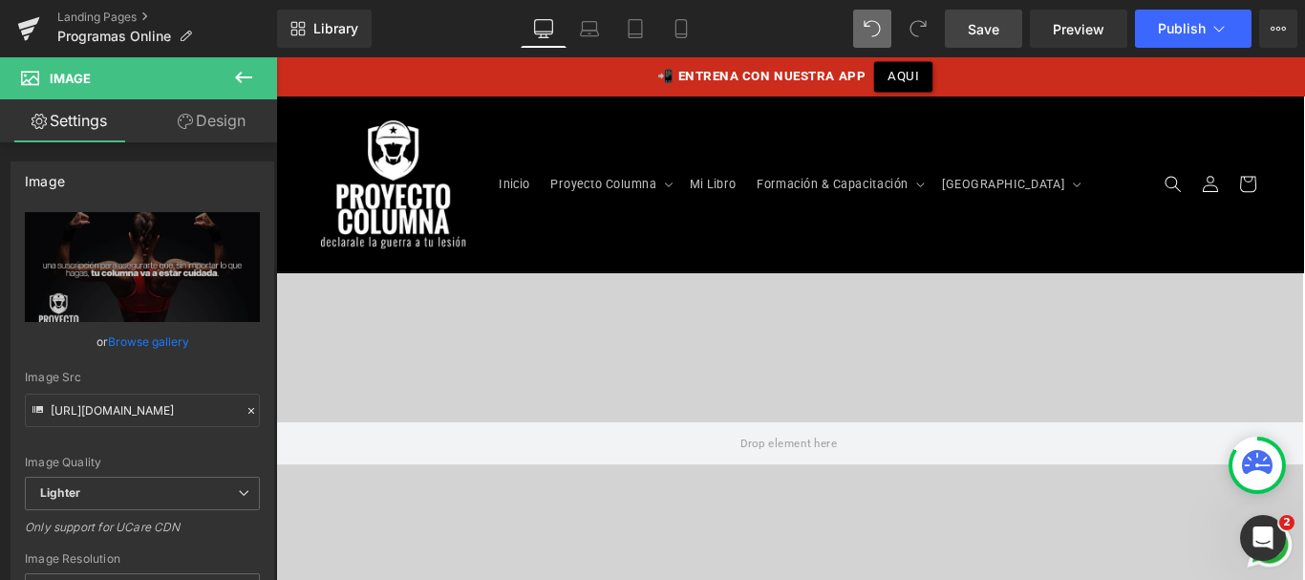
click at [990, 26] on span "Save" at bounding box center [984, 29] width 32 height 20
